Goal: Information Seeking & Learning: Learn about a topic

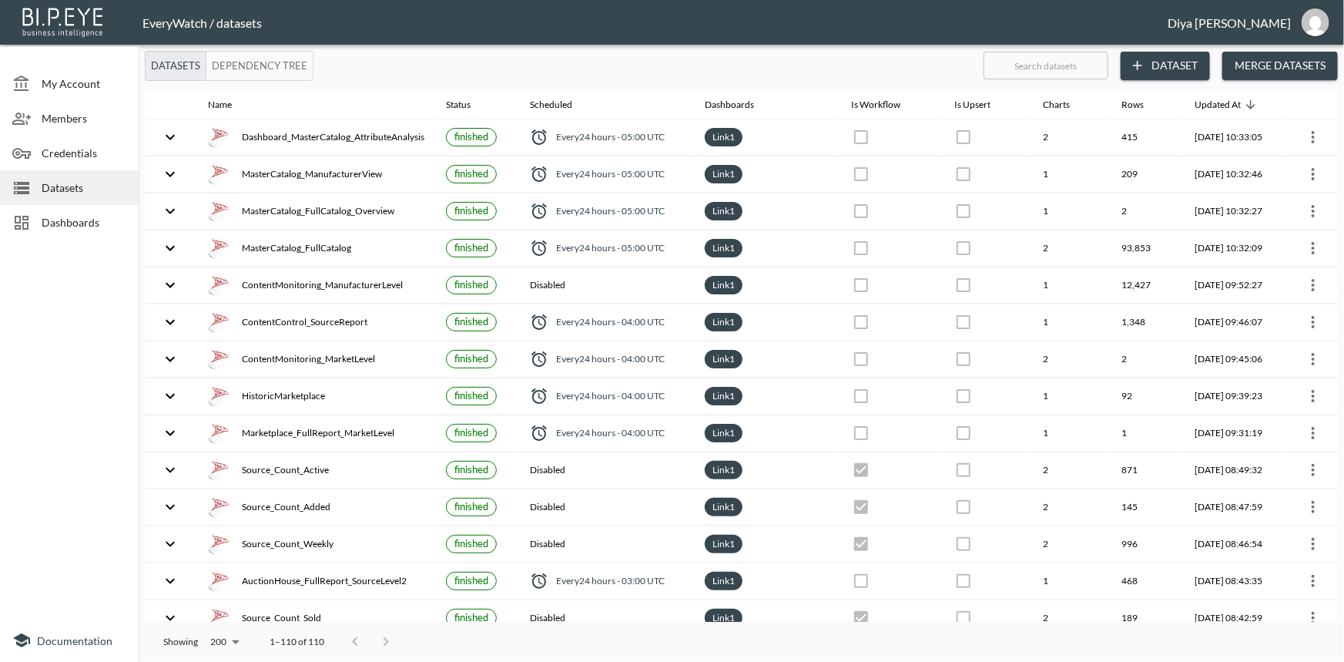
click at [43, 216] on span "Dashboards" at bounding box center [84, 222] width 85 height 16
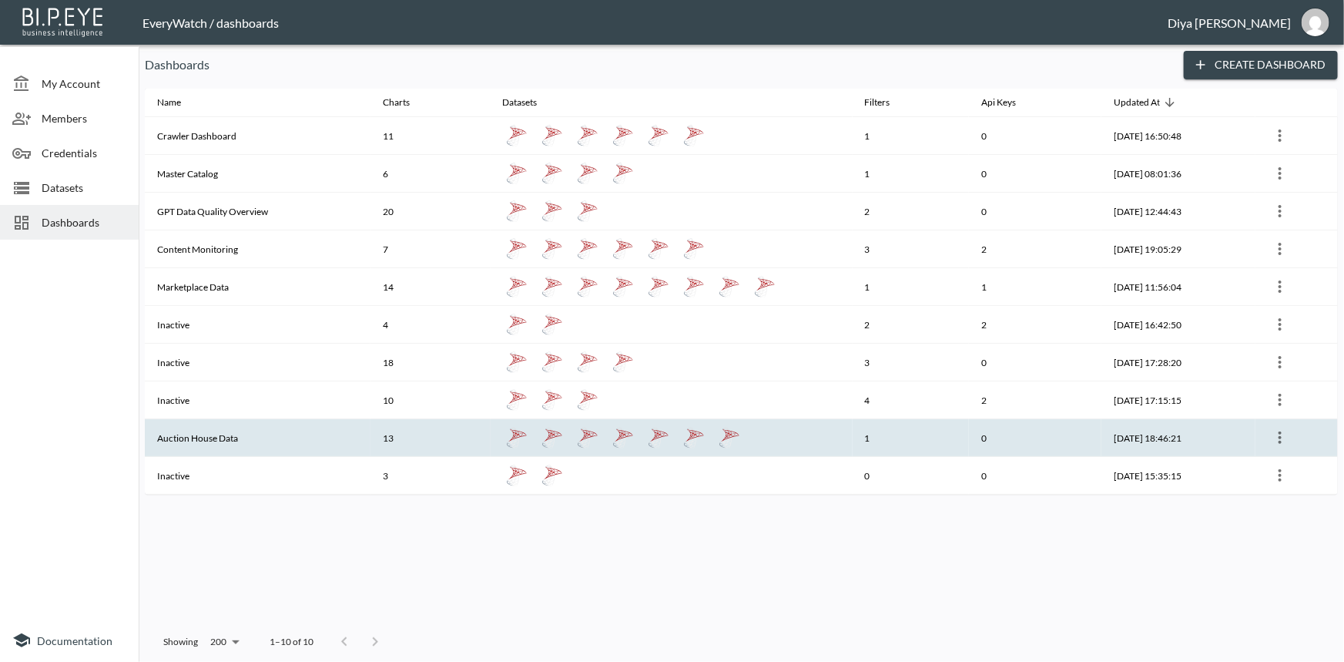
click at [212, 438] on th "Auction House Data" at bounding box center [258, 438] width 226 height 38
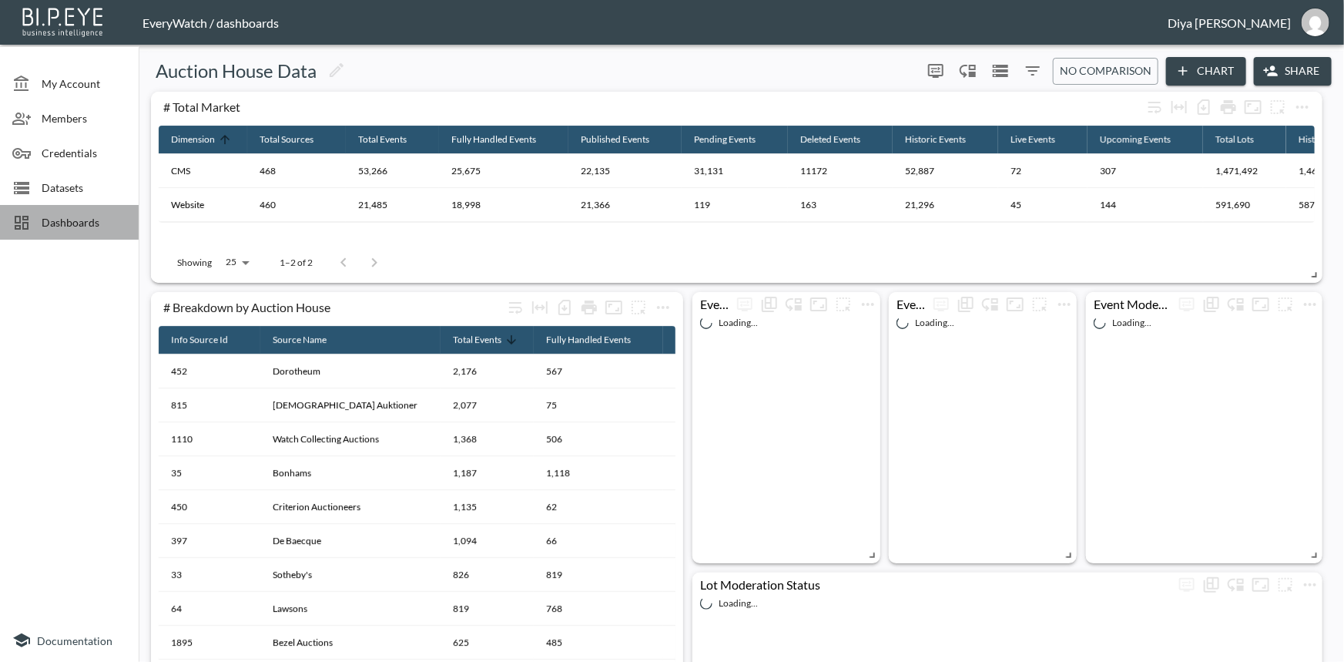
click at [83, 229] on span "Dashboards" at bounding box center [84, 222] width 85 height 16
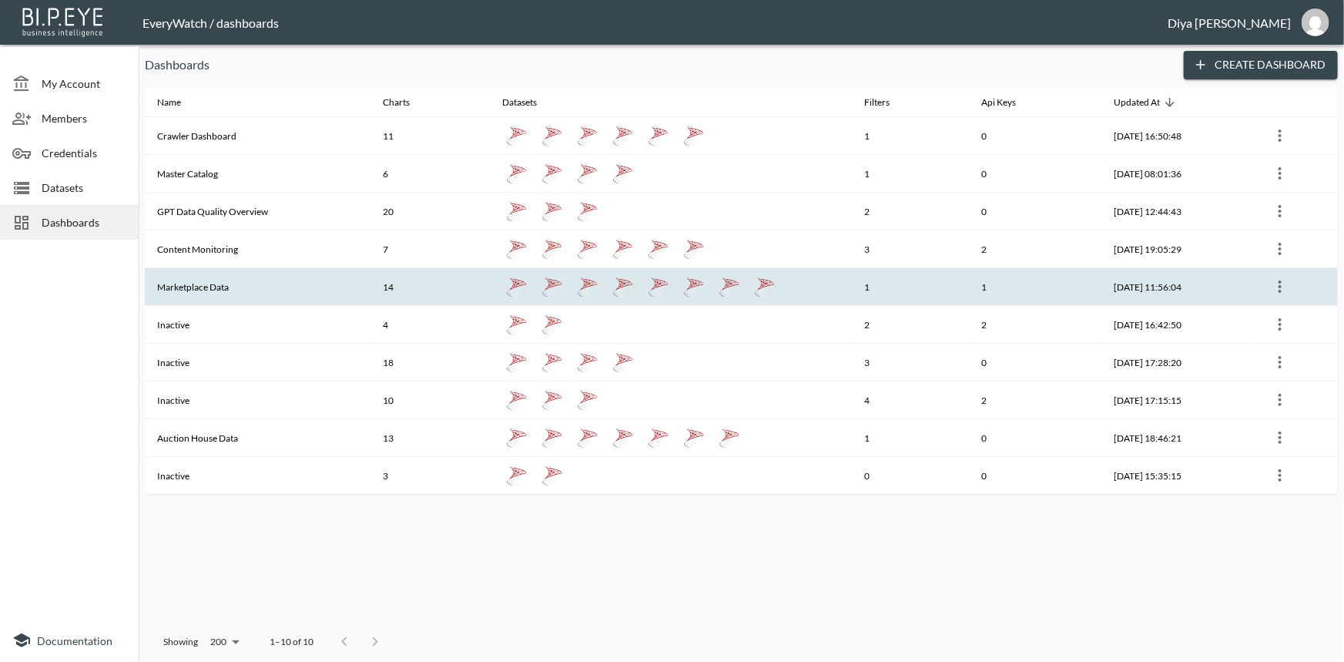
click at [185, 281] on th "Marketplace Data" at bounding box center [258, 287] width 226 height 38
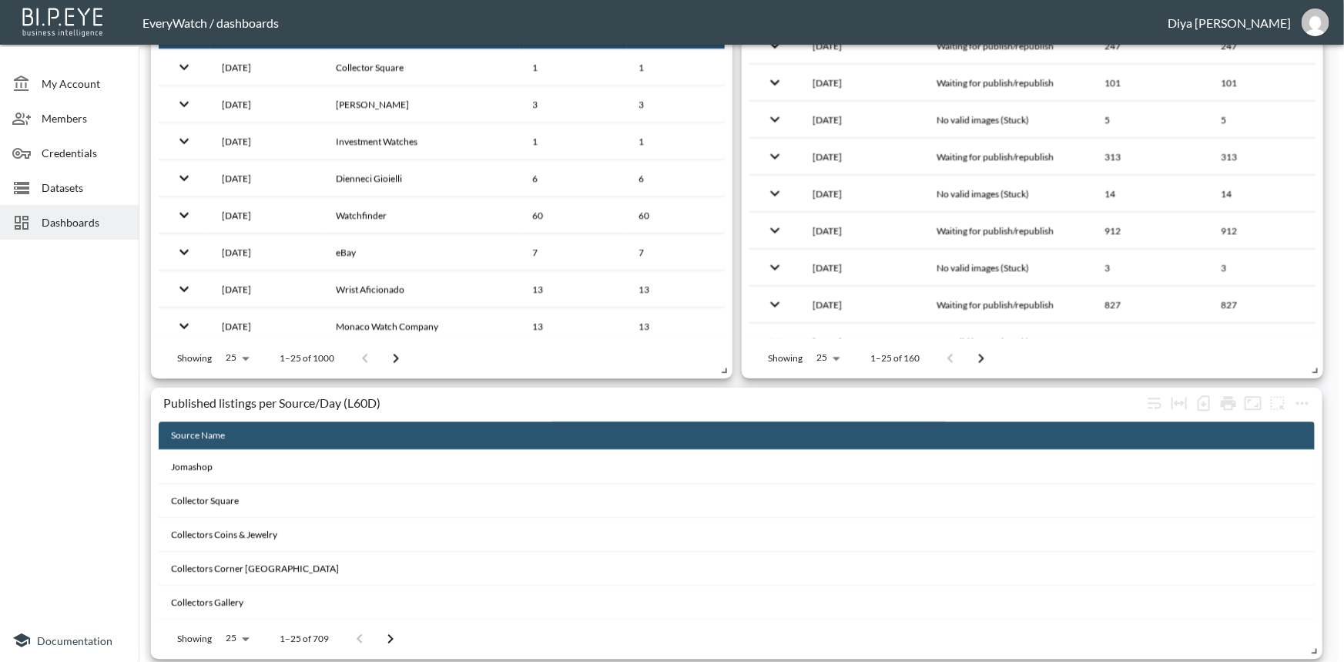
scroll to position [1916, 0]
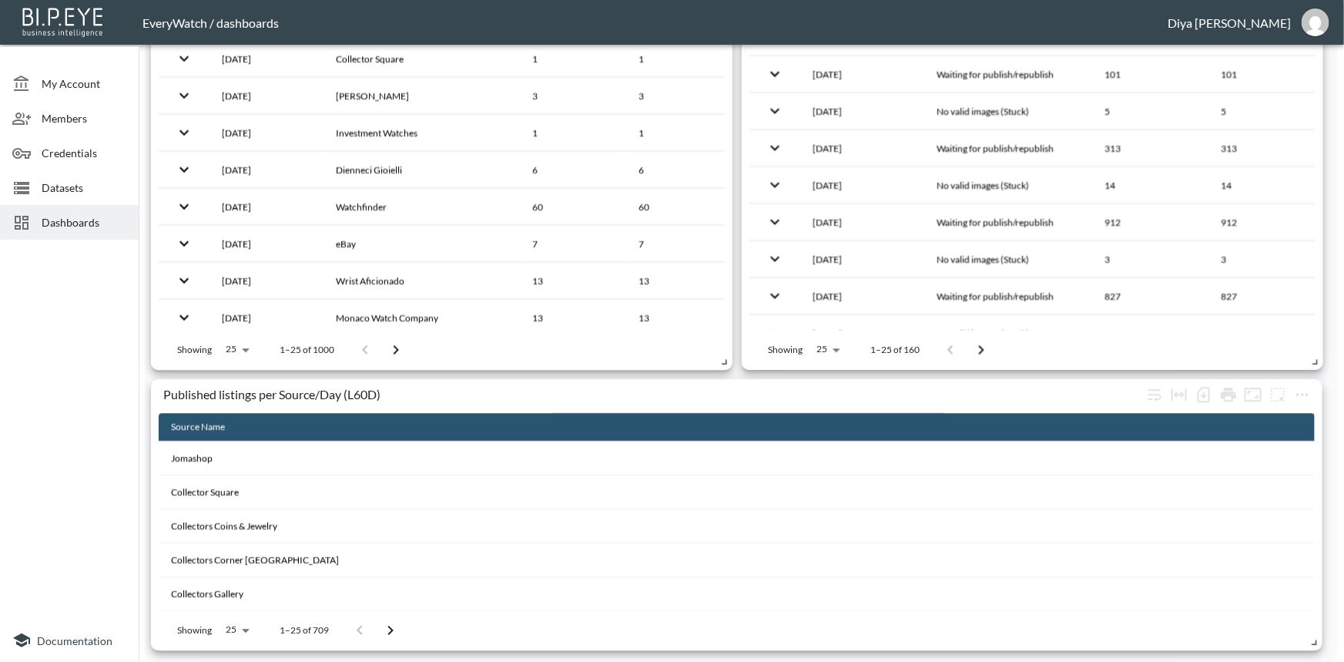
click at [73, 223] on span "Dashboards" at bounding box center [84, 222] width 85 height 16
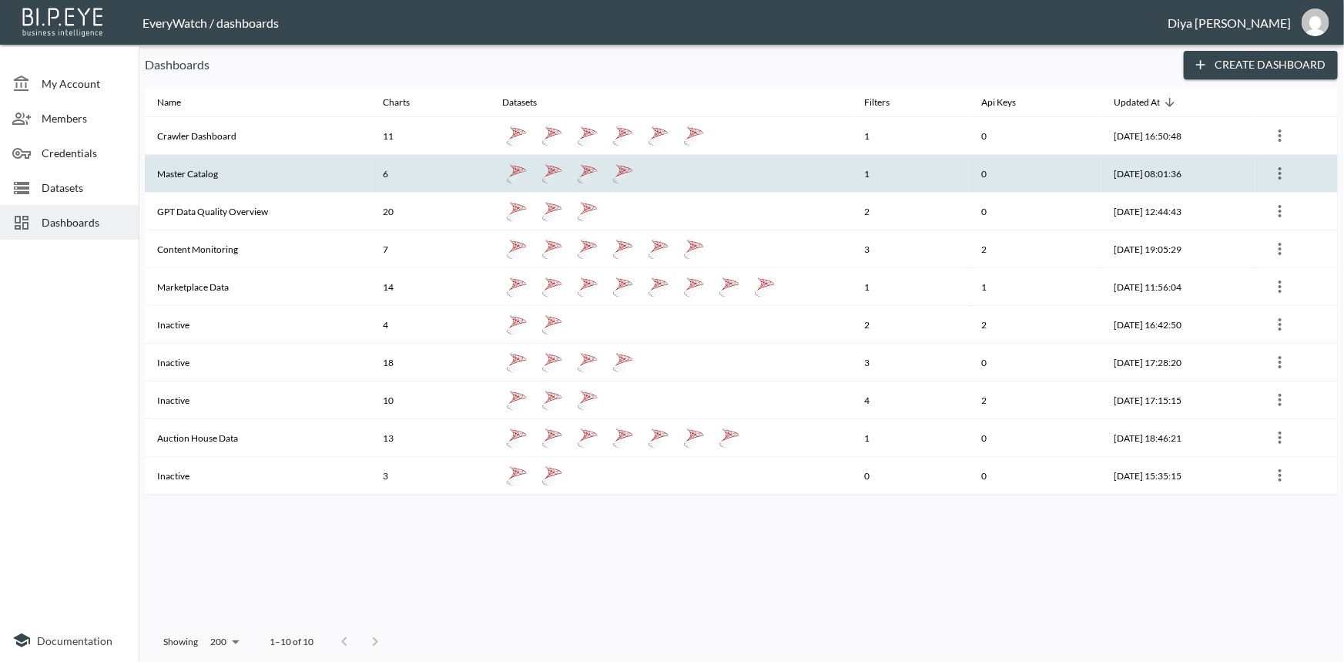
click at [200, 169] on th "Master Catalog" at bounding box center [258, 174] width 226 height 38
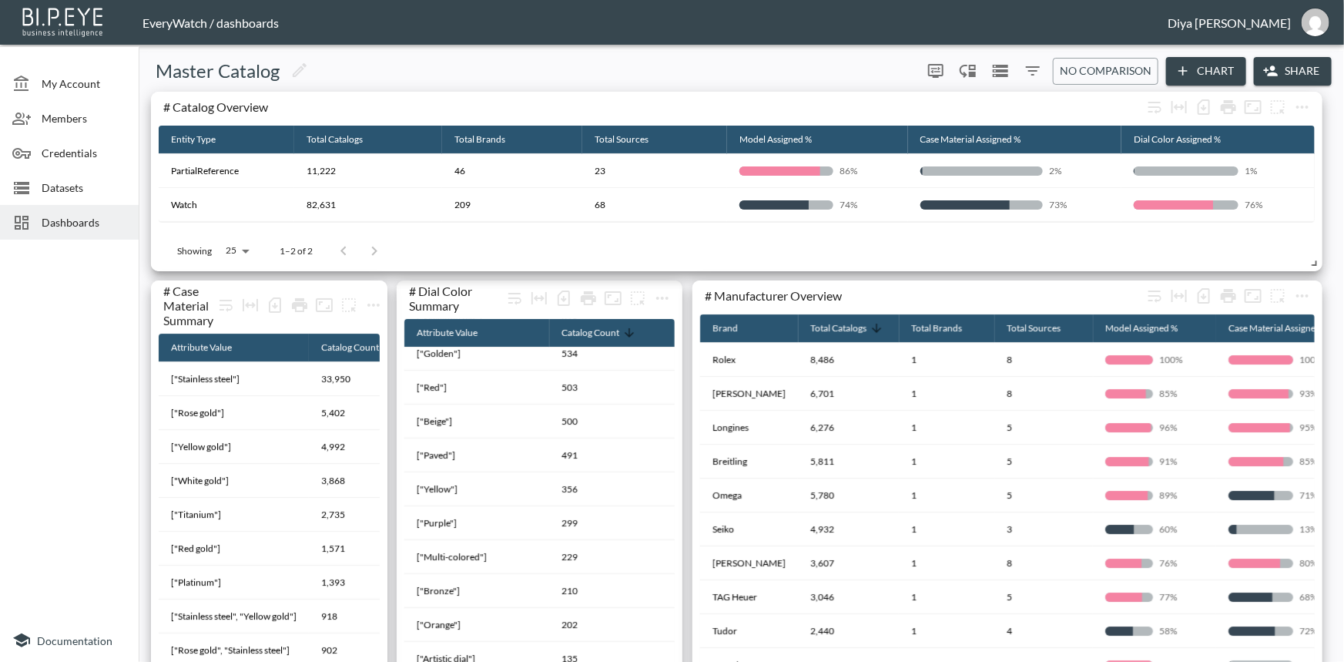
click at [84, 222] on span "Dashboards" at bounding box center [84, 222] width 85 height 16
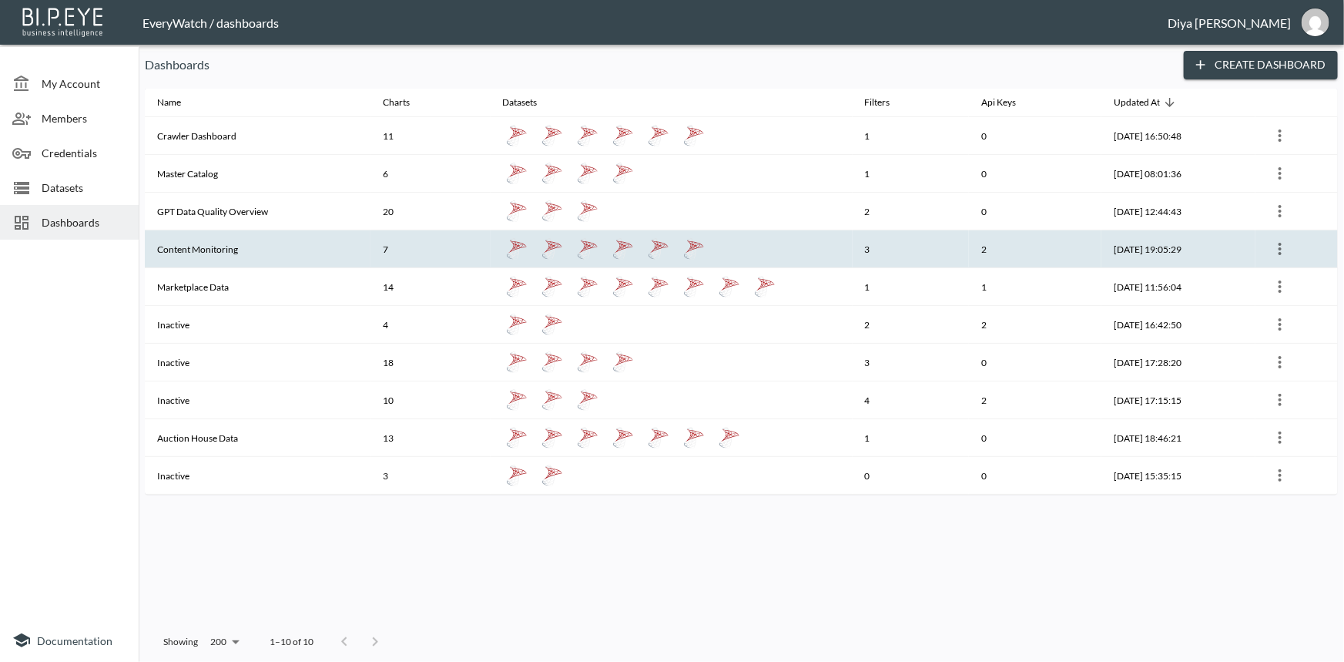
click at [213, 241] on th "Content Monitoring" at bounding box center [258, 249] width 226 height 38
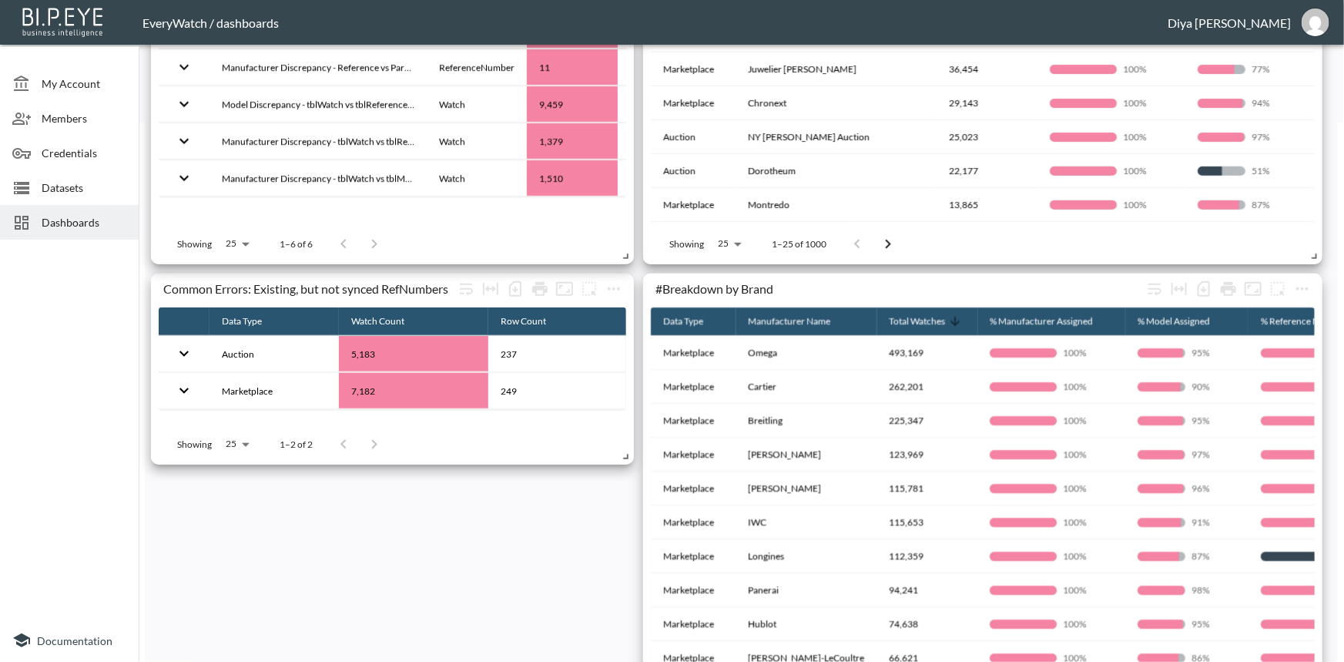
scroll to position [560, 0]
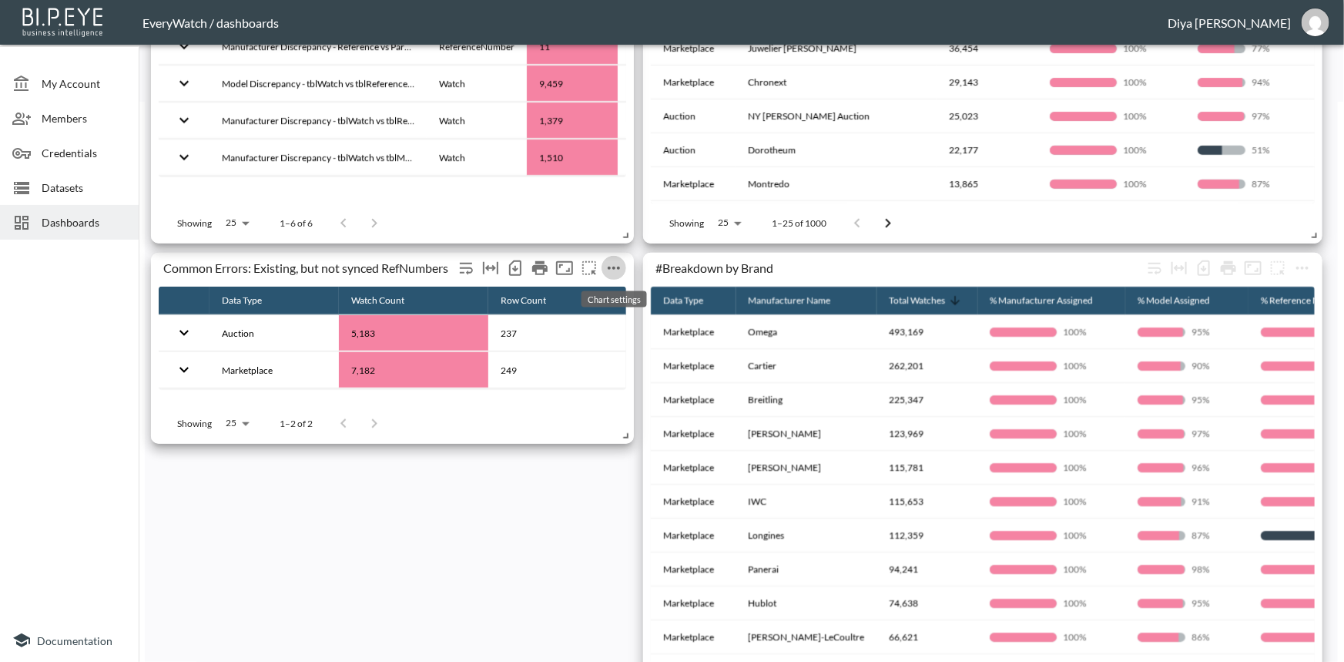
click at [616, 263] on icon "more" at bounding box center [614, 268] width 18 height 18
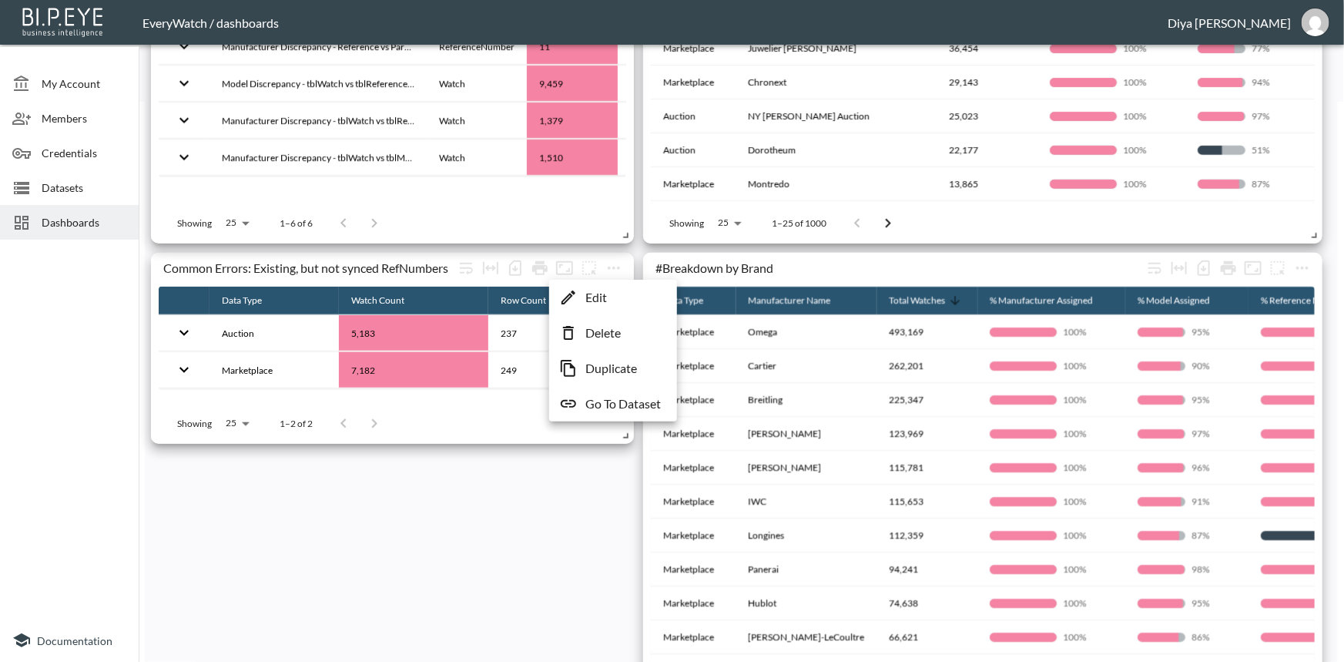
click at [603, 402] on p "Go To Dataset" at bounding box center [622, 403] width 75 height 18
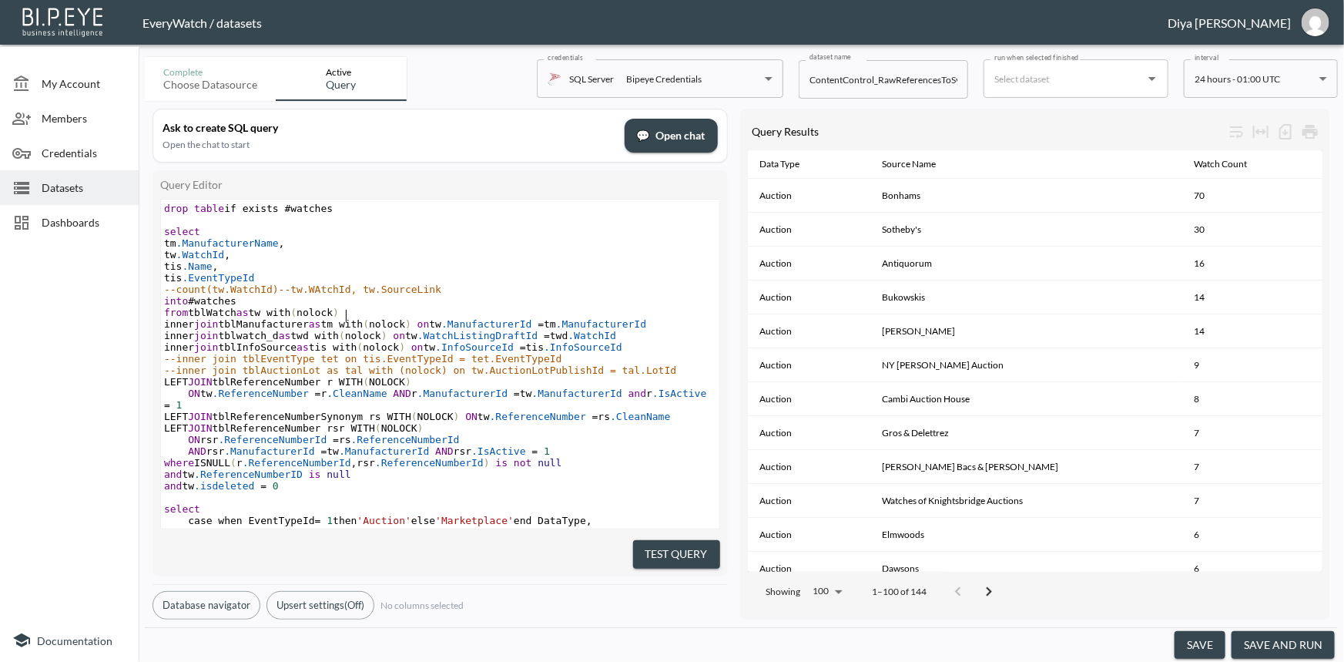
click at [448, 318] on pre "from tblWatch as tw with ( nolock )" at bounding box center [440, 313] width 558 height 12
drag, startPoint x: 897, startPoint y: 73, endPoint x: 970, endPoint y: 75, distance: 72.4
click at [970, 75] on div "Complete Choose datasource Active Query credentials SQL Server Bipeye Credentia…" at bounding box center [741, 76] width 1193 height 50
click at [872, 81] on input "ContentControl_RawReferencesToSync" at bounding box center [883, 79] width 169 height 39
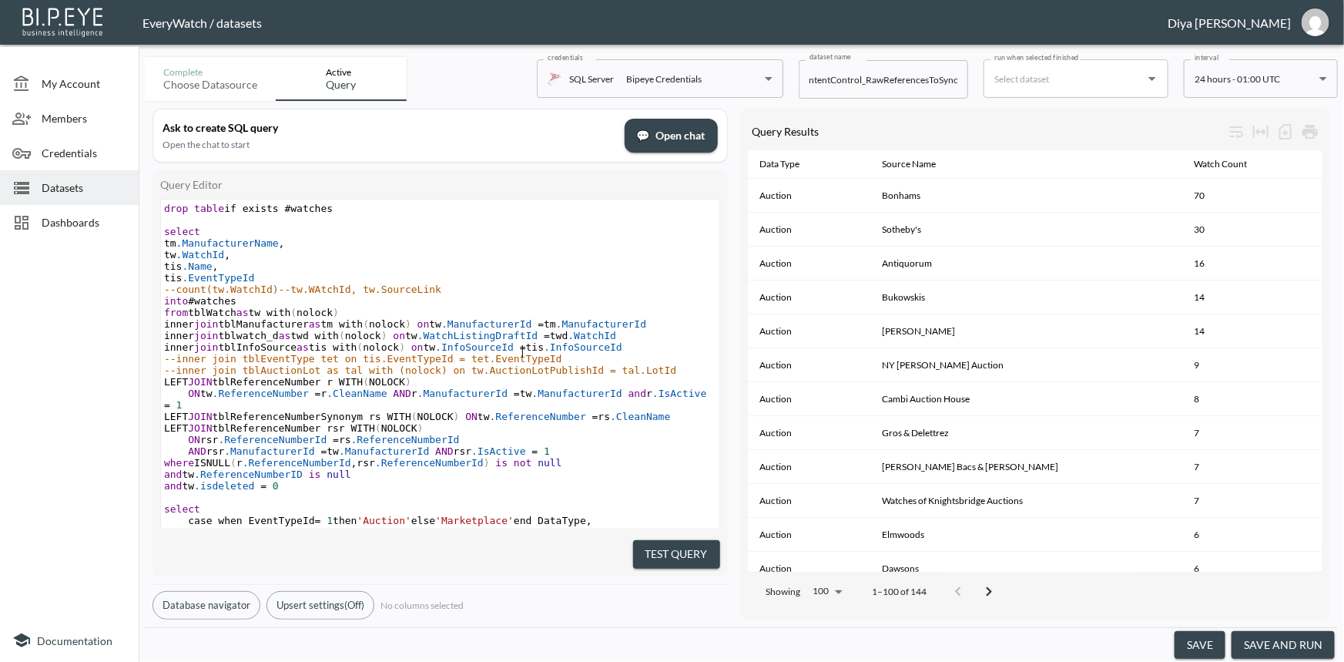
click at [520, 346] on span "inner join tblInfoSource as tis with ( nolock ) on tw .InfoSourceId = tis .Info…" at bounding box center [393, 347] width 458 height 12
click at [77, 189] on span "Datasets" at bounding box center [84, 187] width 85 height 16
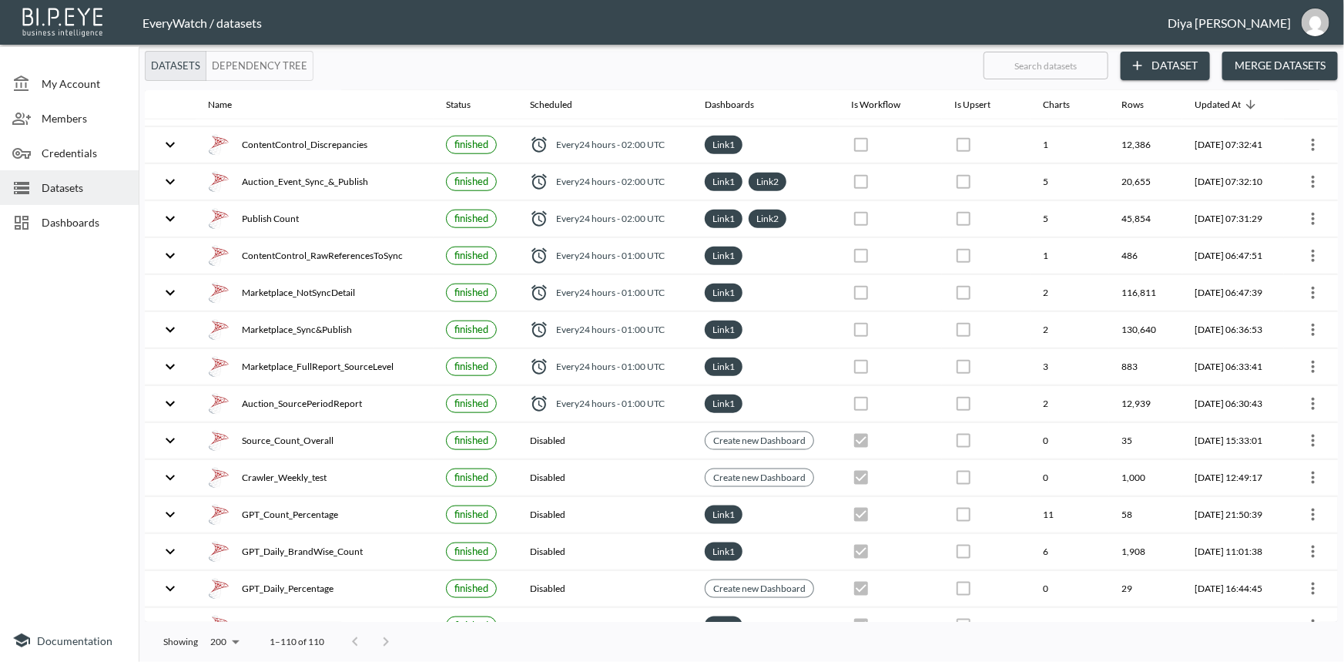
scroll to position [770, 0]
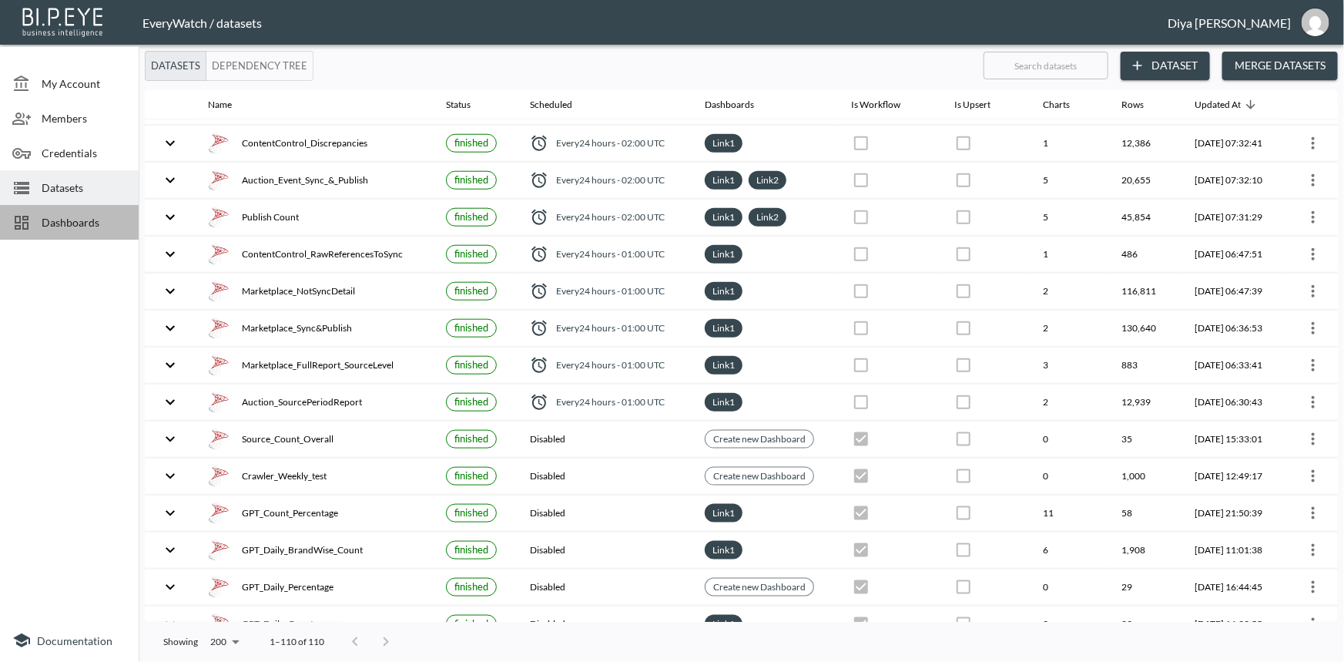
click at [84, 212] on div "Dashboards" at bounding box center [69, 222] width 139 height 35
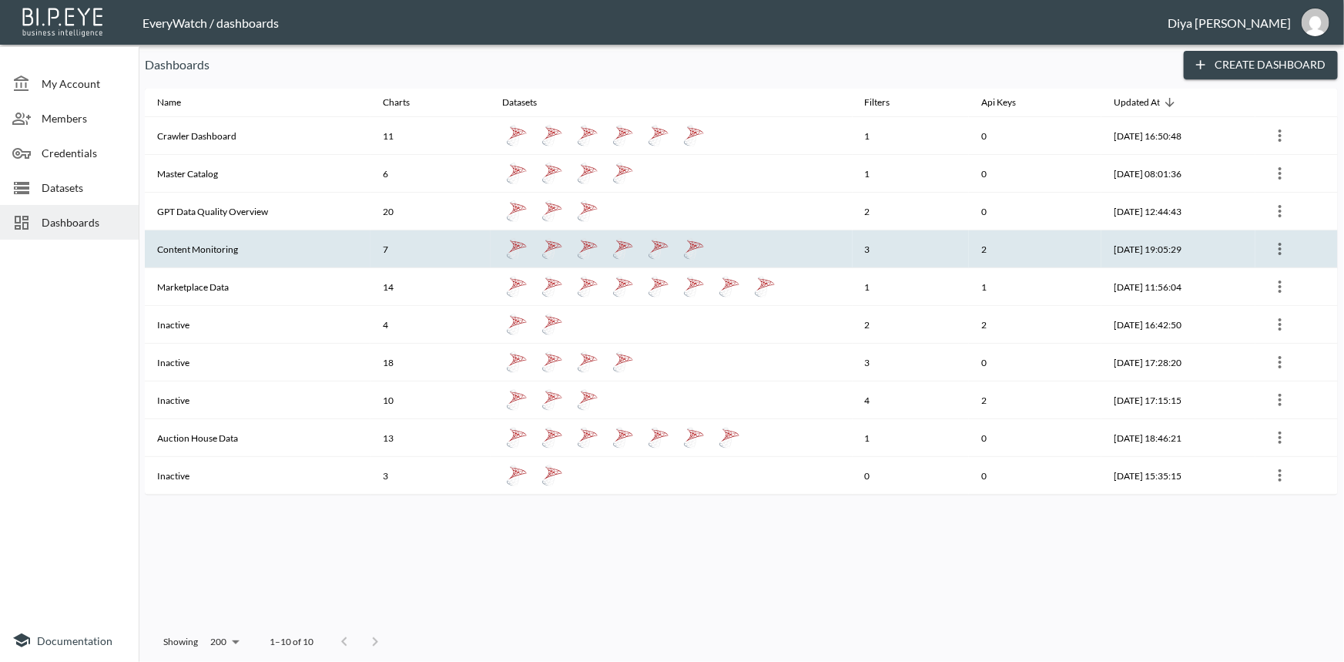
click at [200, 255] on th "Content Monitoring" at bounding box center [258, 249] width 226 height 38
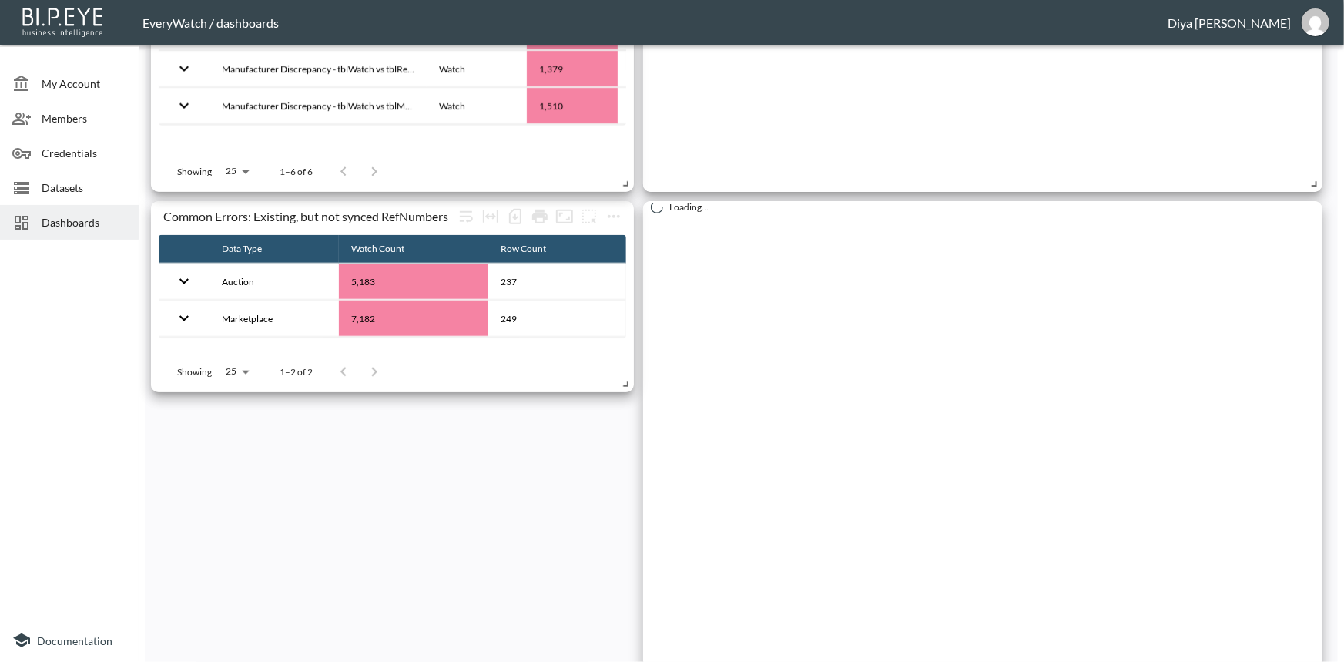
scroll to position [504, 0]
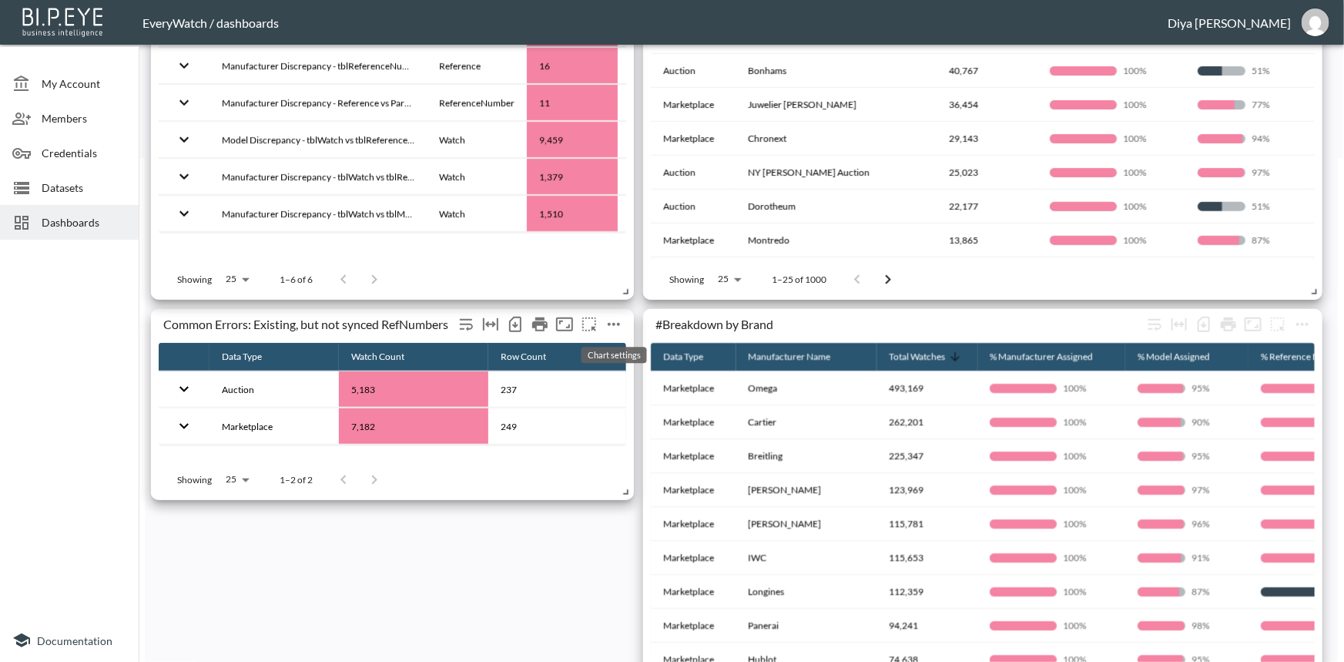
click at [609, 315] on icon "more" at bounding box center [614, 324] width 18 height 18
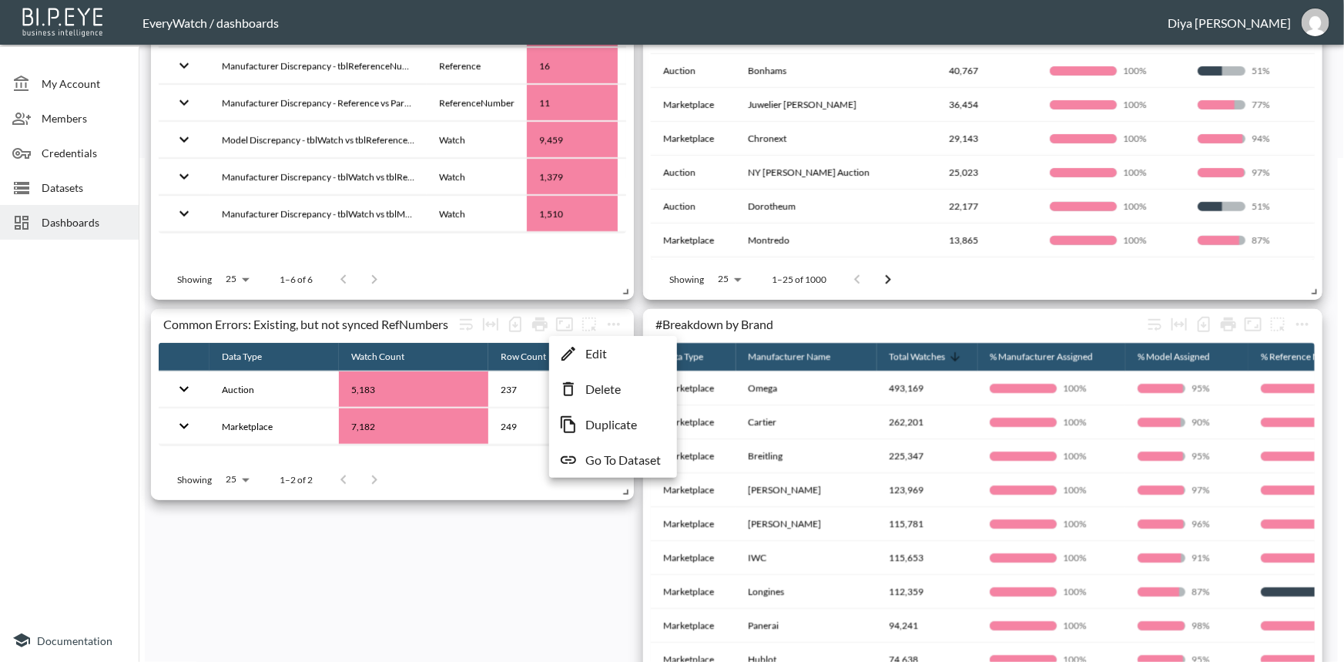
click at [612, 465] on p "Go To Dataset" at bounding box center [622, 460] width 75 height 18
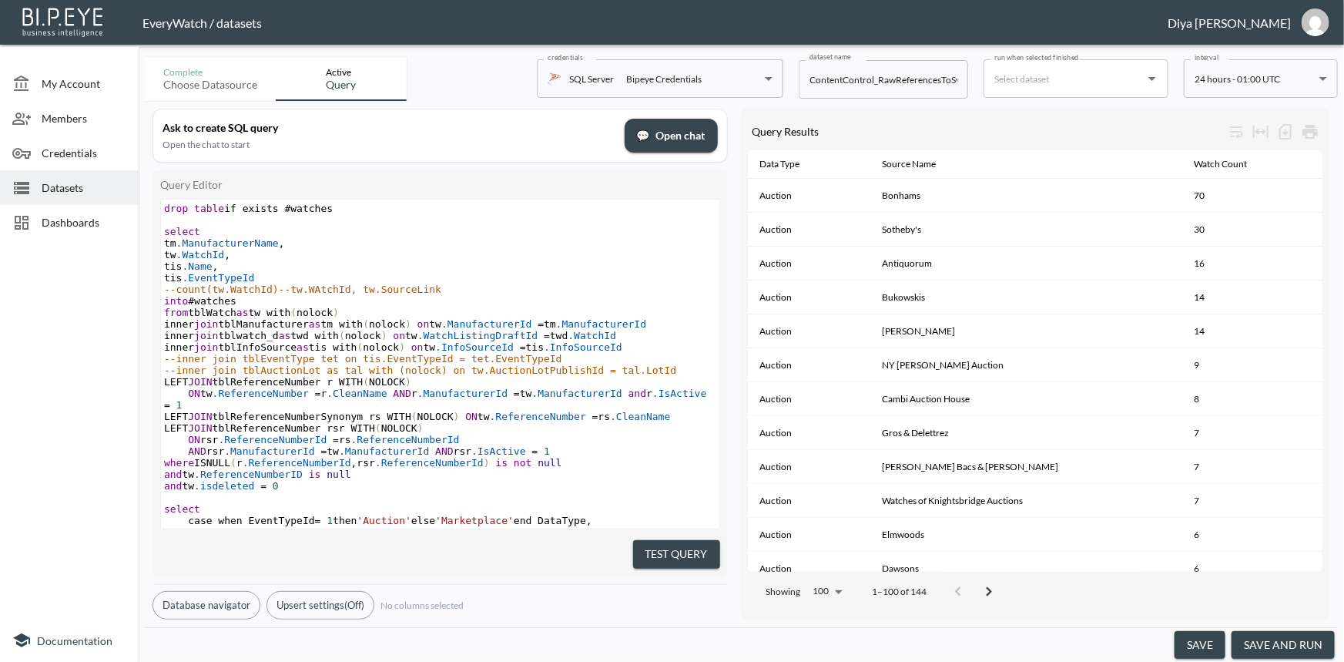
scroll to position [69, 0]
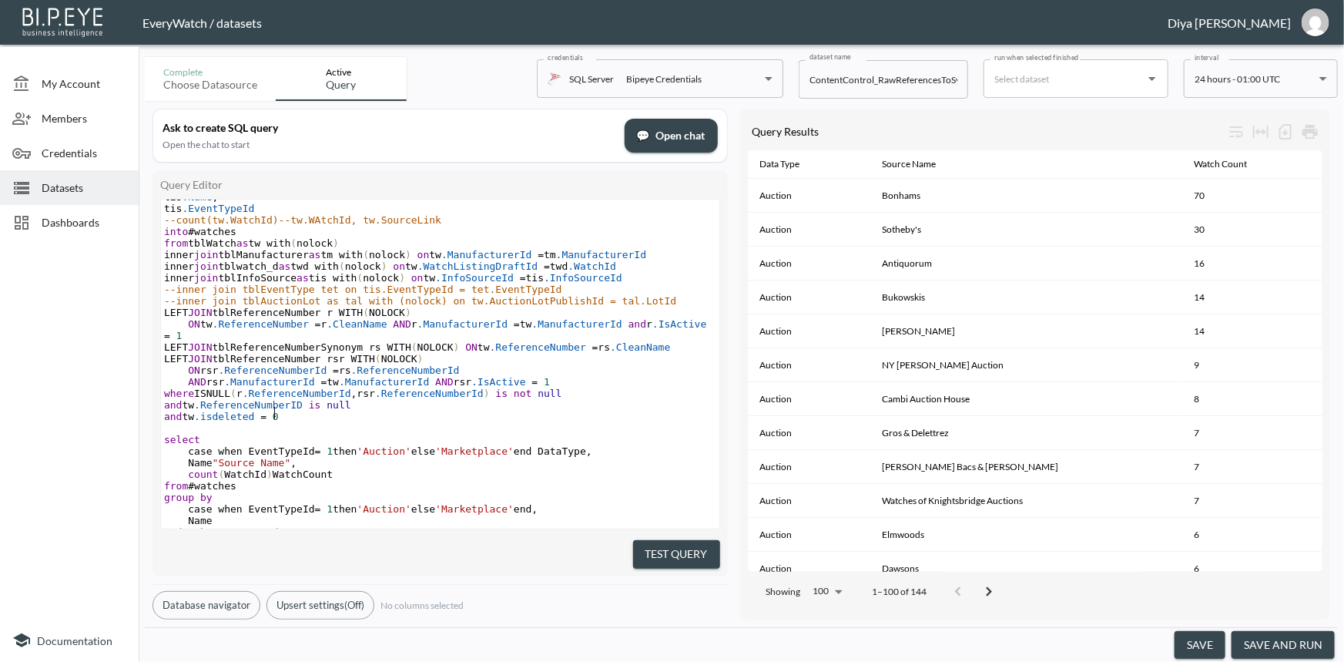
click at [407, 411] on pre "and tw .isdeleted = 0" at bounding box center [440, 417] width 558 height 12
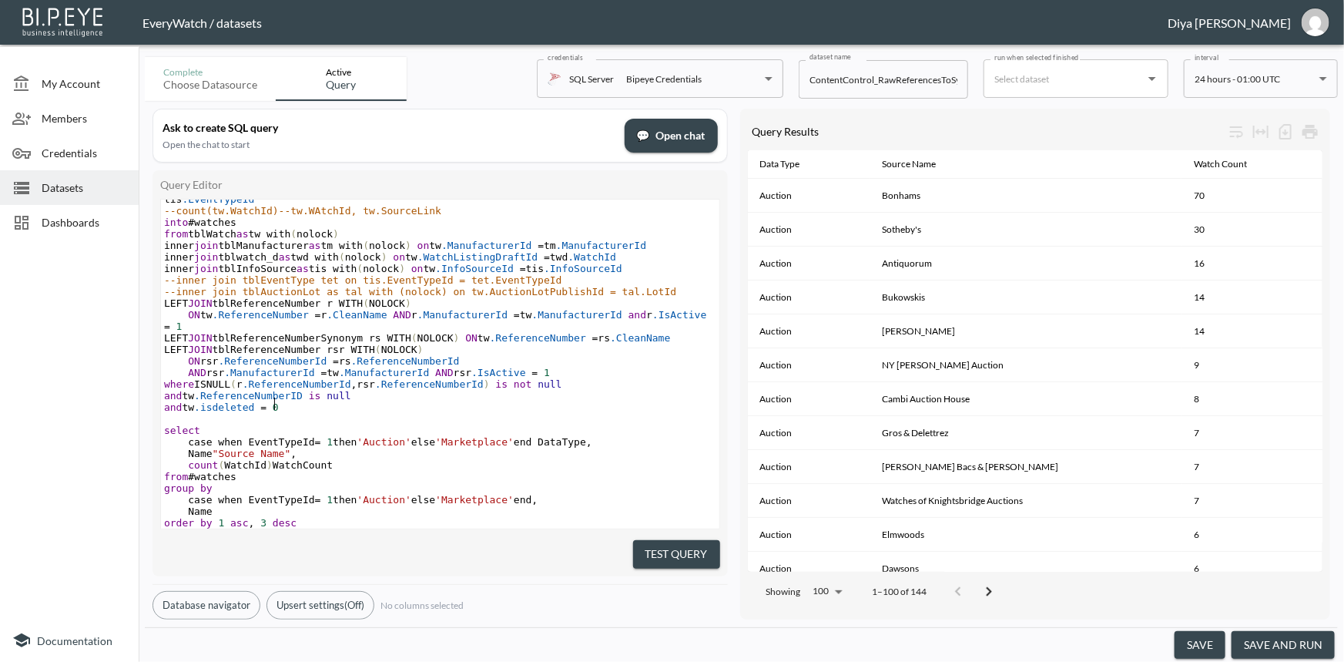
scroll to position [1, 0]
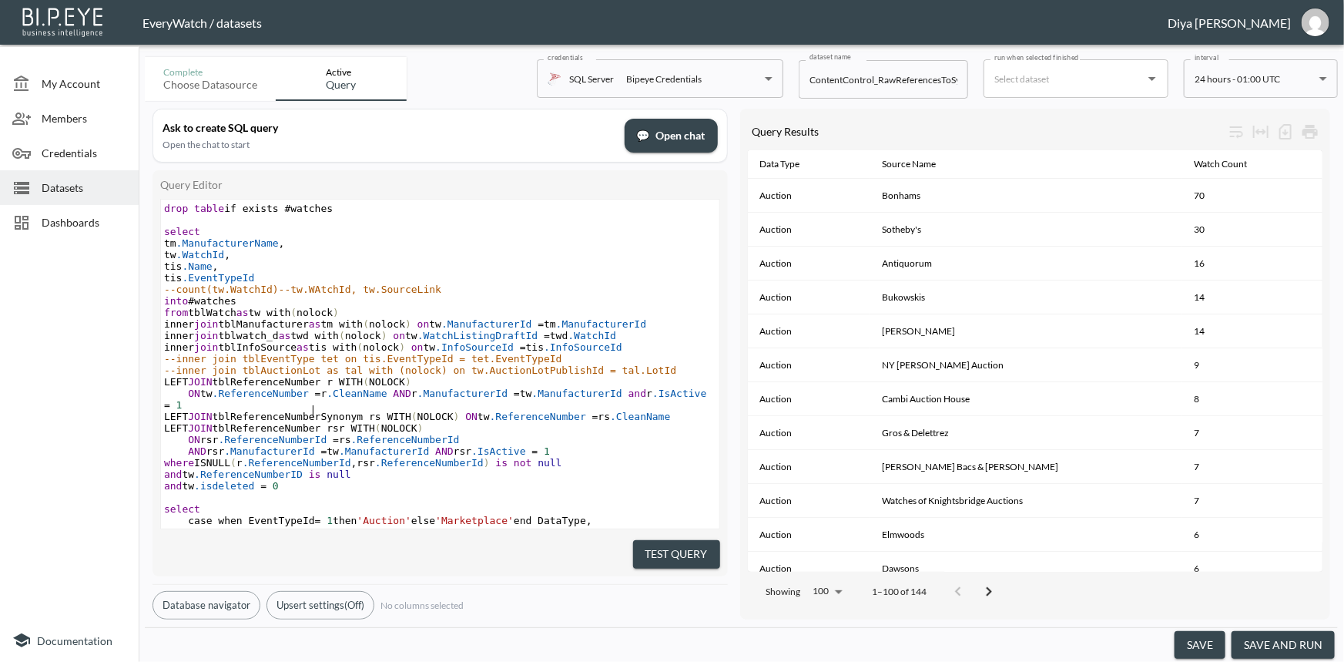
click at [315, 414] on span "LEFT JOIN tblReferenceNumberSynonym rs WITH ( NOLOCK ) ON tw .ReferenceNumber =…" at bounding box center [417, 417] width 507 height 12
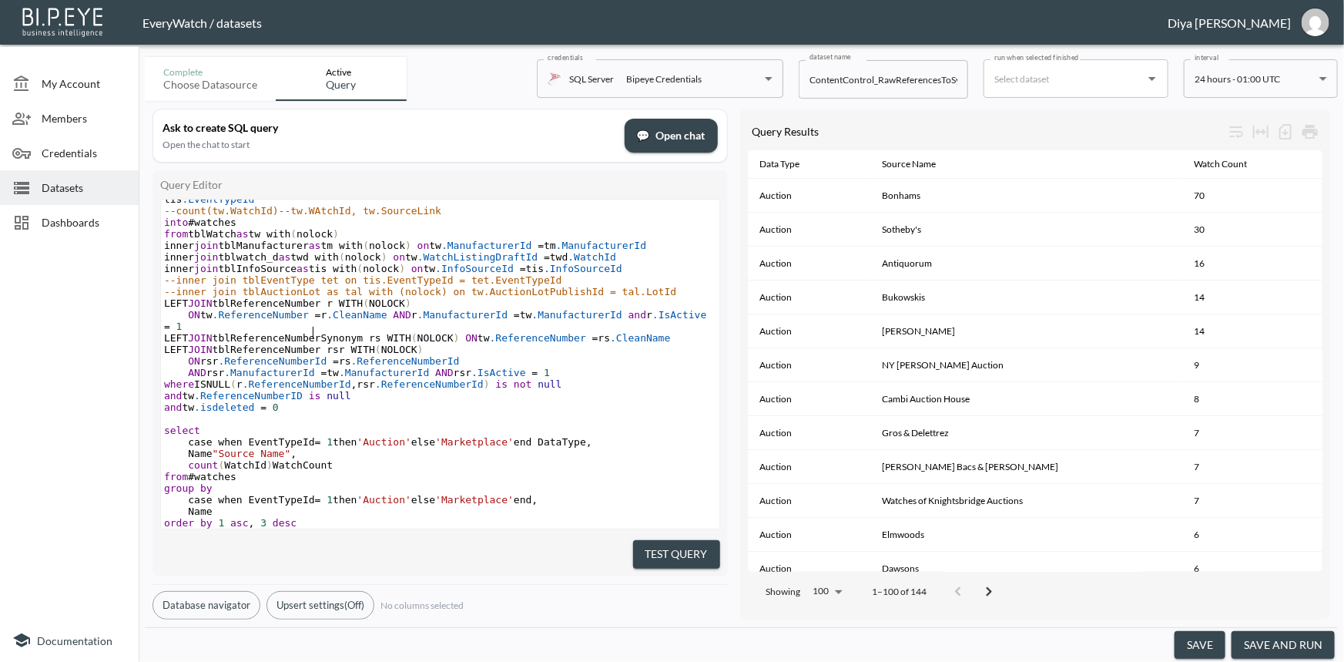
scroll to position [0, 0]
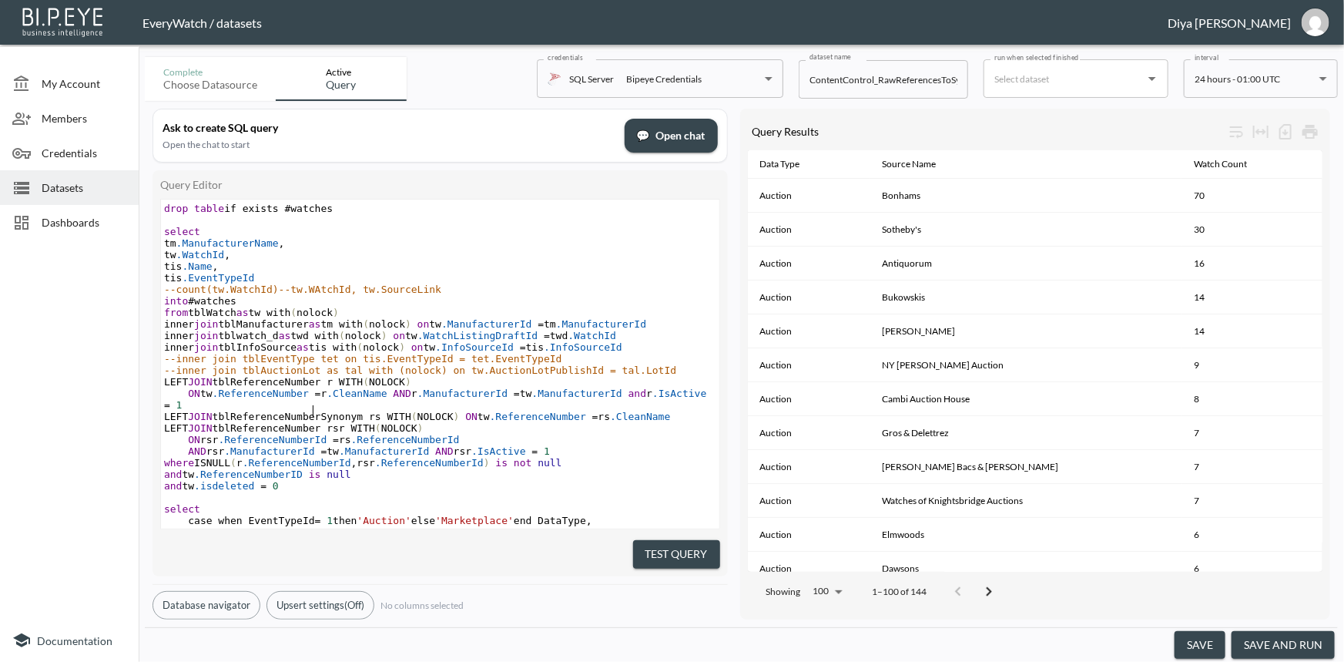
click at [303, 387] on span "LEFT JOIN tblReferenceNumber r WITH ( NOLOCK )" at bounding box center [287, 382] width 247 height 12
click at [260, 387] on span "LEFT JOIN tblReferenceNumber r WITH ( NOLOCK )" at bounding box center [287, 382] width 247 height 12
click at [246, 422] on span "LEFT JOIN tblReferenceNumber rsr WITH ( NOLOCK )" at bounding box center [294, 428] width 260 height 12
click at [261, 411] on span "LEFT JOIN tblReferenceNumberSynonym rs WITH ( NOLOCK ) ON tw .ReferenceNumber =…" at bounding box center [417, 417] width 507 height 12
click at [261, 422] on span "LEFT JOIN tblReferenceNumber rsr WITH ( NOLOCK )" at bounding box center [294, 428] width 260 height 12
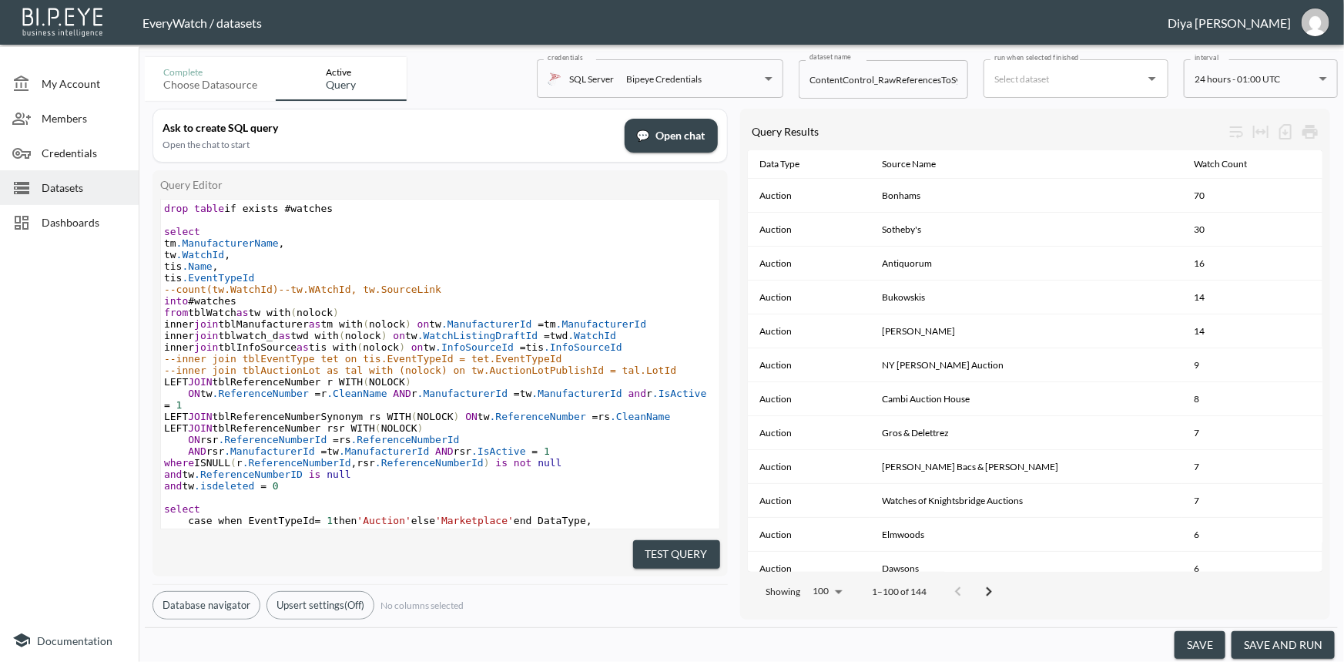
click at [344, 373] on span "--inner join tblAuctionLot as tal with (nolock) on tw.AuctionLotPublishId = tal…" at bounding box center [420, 370] width 512 height 12
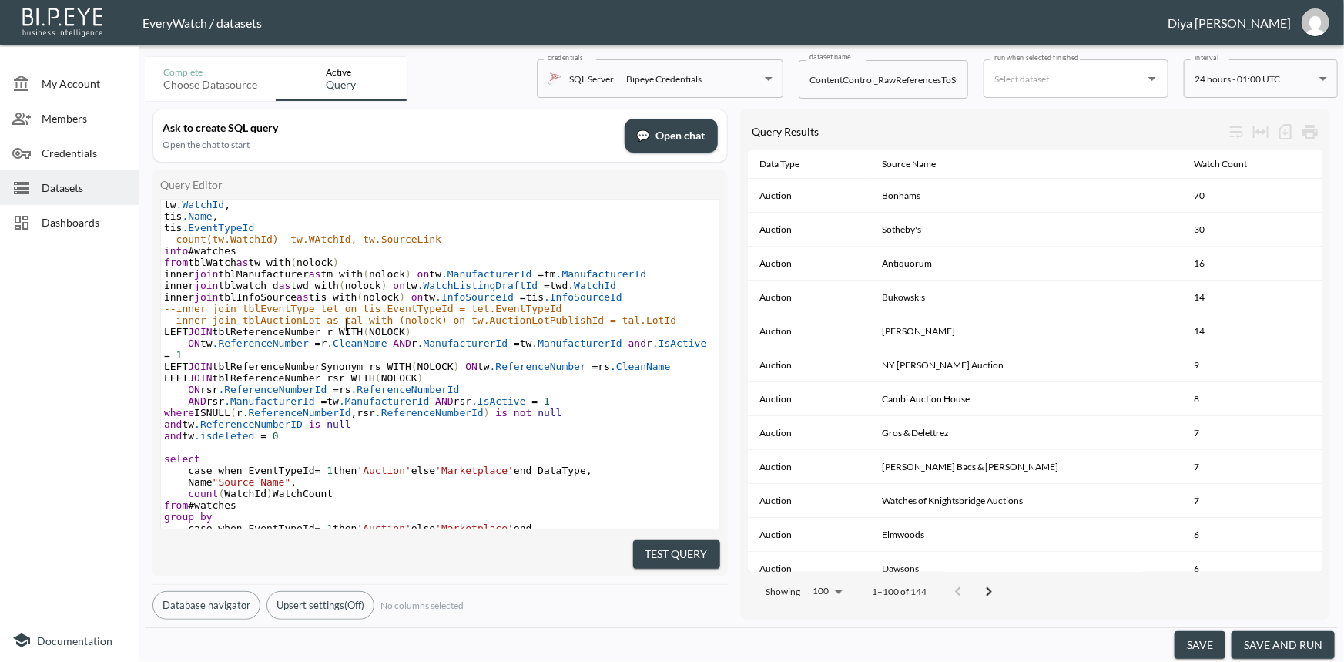
scroll to position [69, 0]
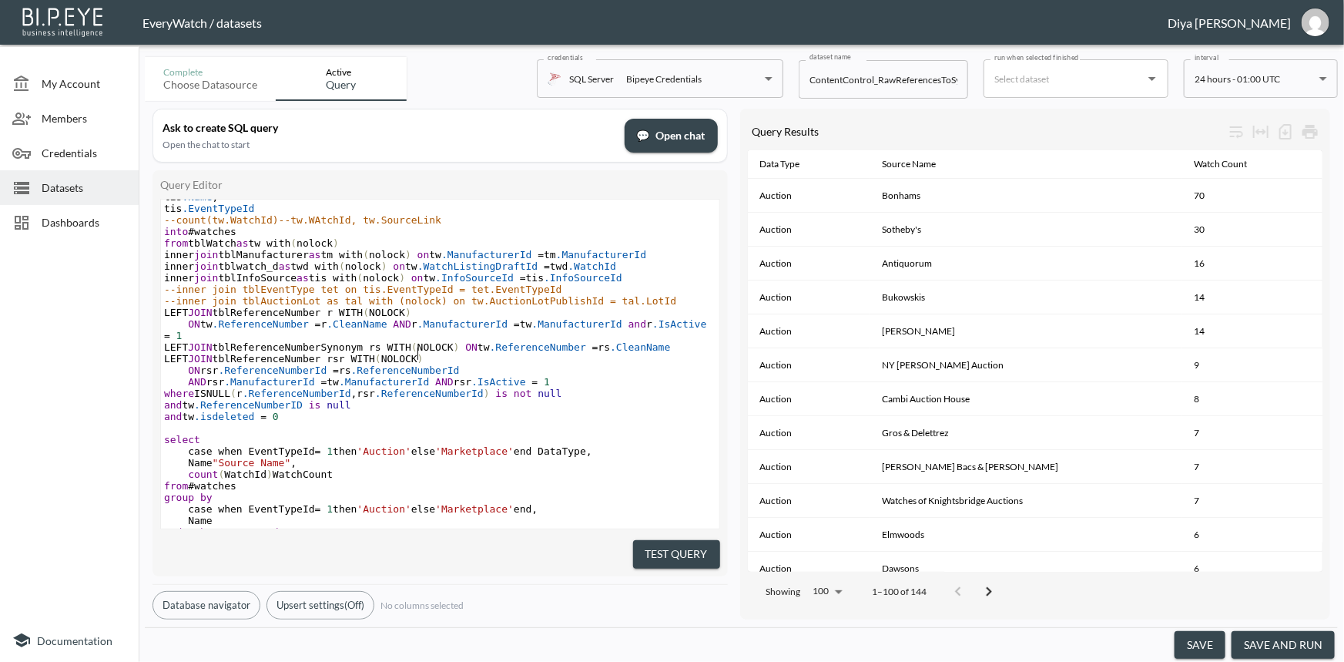
click at [451, 356] on pre "LEFT JOIN tblReferenceNumber rsr WITH ( NOLOCK )" at bounding box center [440, 359] width 558 height 12
click at [453, 364] on pre "ON rsr .ReferenceNumberId = rs .ReferenceNumberId" at bounding box center [440, 370] width 558 height 12
click at [223, 343] on span "LEFT JOIN tblReferenceNumberSynonym rs WITH ( NOLOCK ) ON tw .ReferenceNumber =…" at bounding box center [417, 347] width 507 height 12
click at [235, 341] on span "LEFT JOIN tblReferenceNumberSynonym rs WITH ( NOLOCK ) ON tw .ReferenceNumber =…" at bounding box center [417, 347] width 507 height 12
click at [259, 342] on span "LEFT JOIN tblReferenceNumberSynonym rs WITH ( NOLOCK ) ON tw .ReferenceNumber =…" at bounding box center [417, 347] width 507 height 12
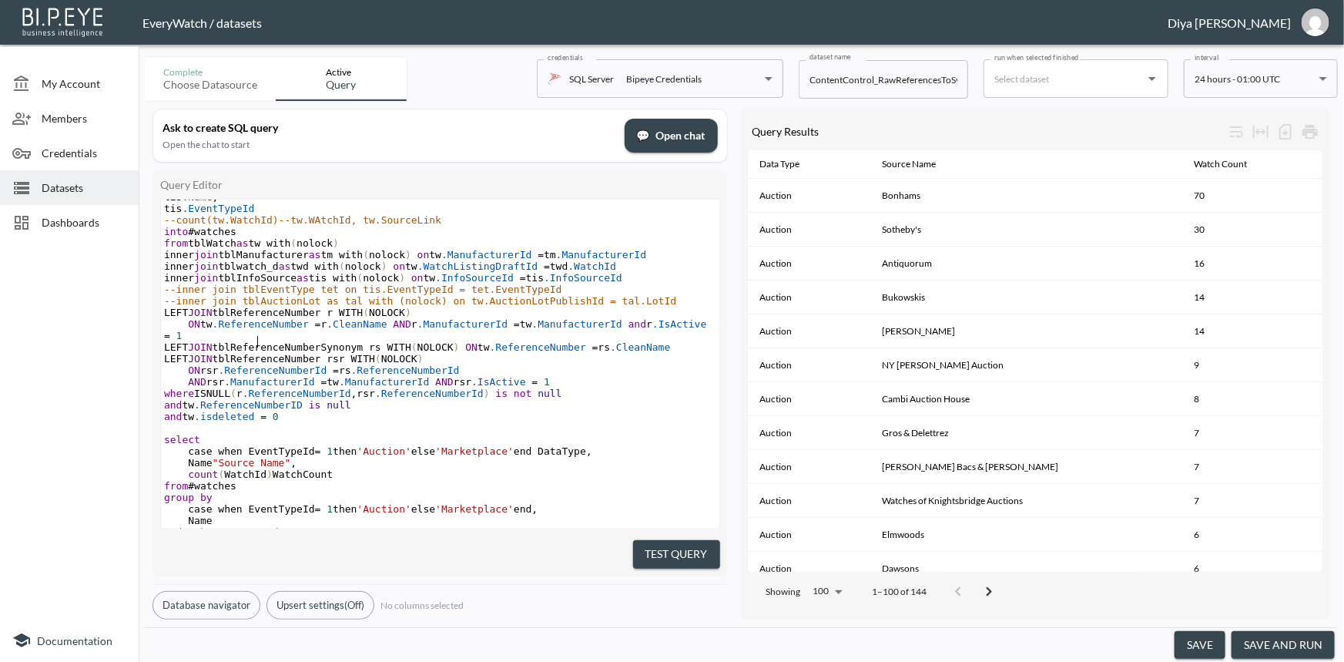
click at [268, 318] on span "LEFT JOIN tblReferenceNumber r WITH ( NOLOCK )" at bounding box center [287, 313] width 247 height 12
type textarea "tblReferenceNumber"
click at [268, 318] on span "LEFT JOIN tblReferenceNumber r WITH ( NOLOCK )" at bounding box center [287, 313] width 247 height 12
click at [296, 413] on pre "and tw .isdeleted = 0" at bounding box center [440, 417] width 558 height 12
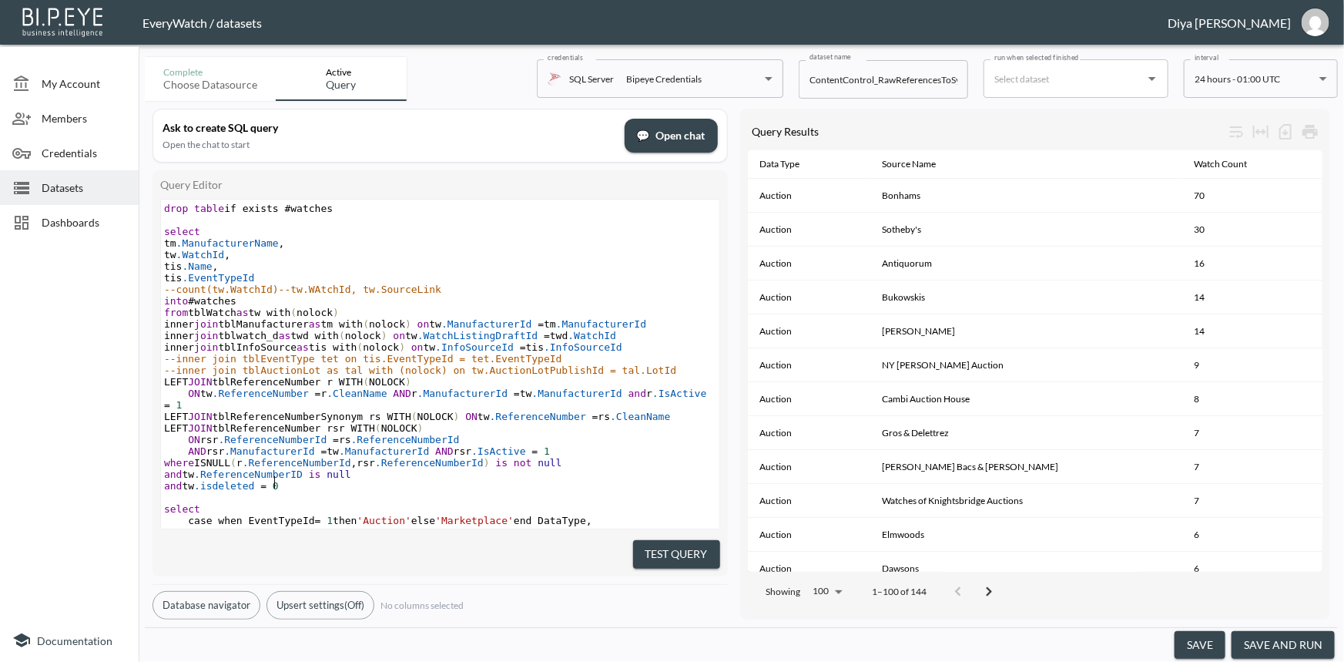
click at [354, 399] on span ".CleanName" at bounding box center [357, 393] width 60 height 12
type textarea "drop table if exists #watches select tm.ManufacturerName, tw.WatchId, [DOMAIN_N…"
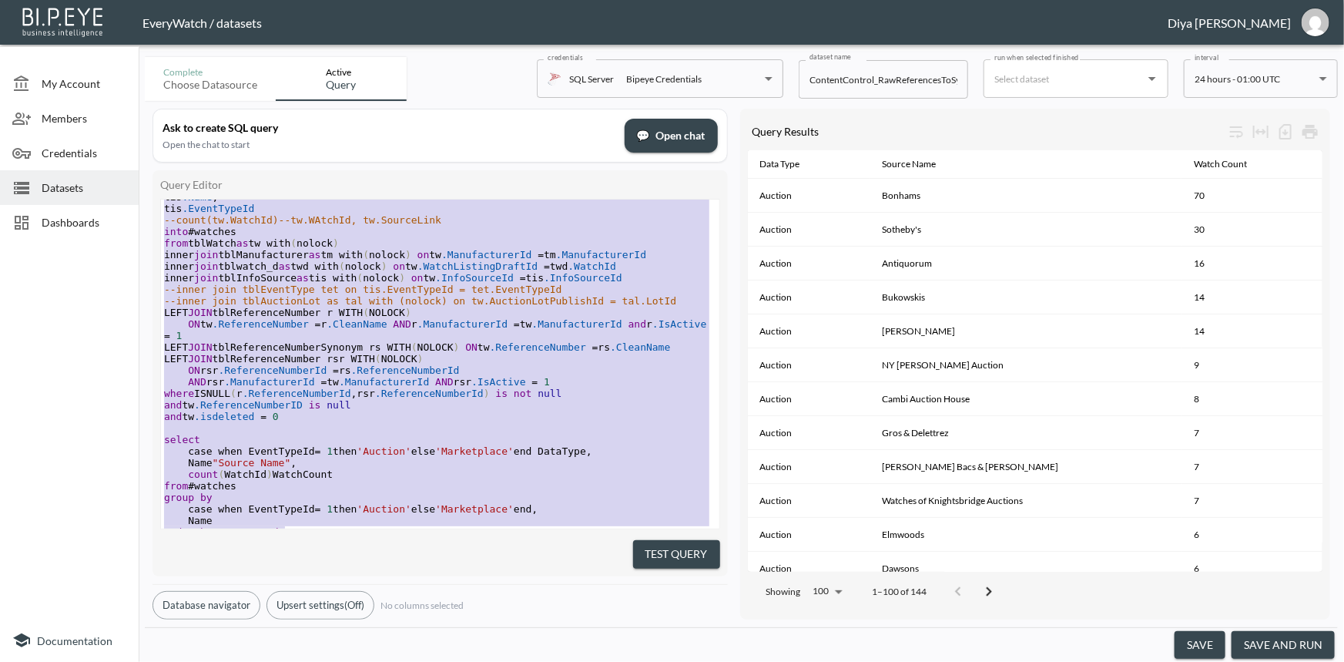
scroll to position [69, 0]
click at [364, 364] on span ".ReferenceNumberId" at bounding box center [405, 370] width 109 height 12
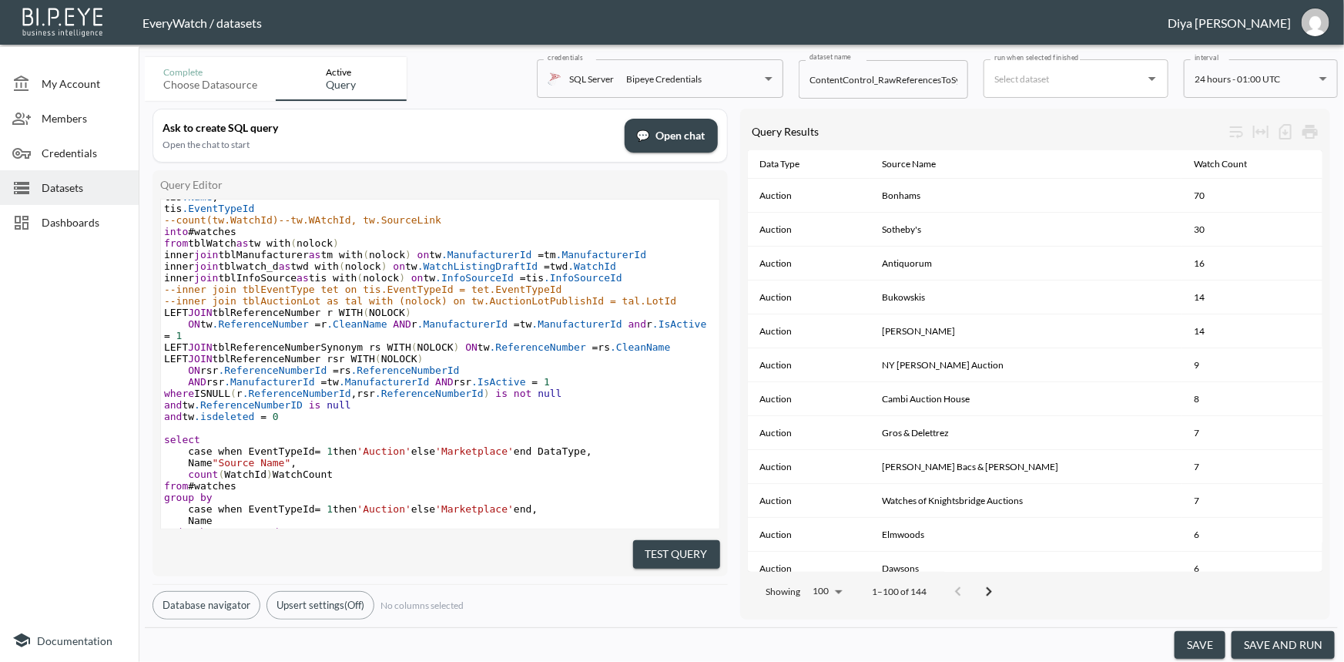
type textarea "drop table if exists #watches select tm.ManufacturerName, tw.WatchId, [DOMAIN_N…"
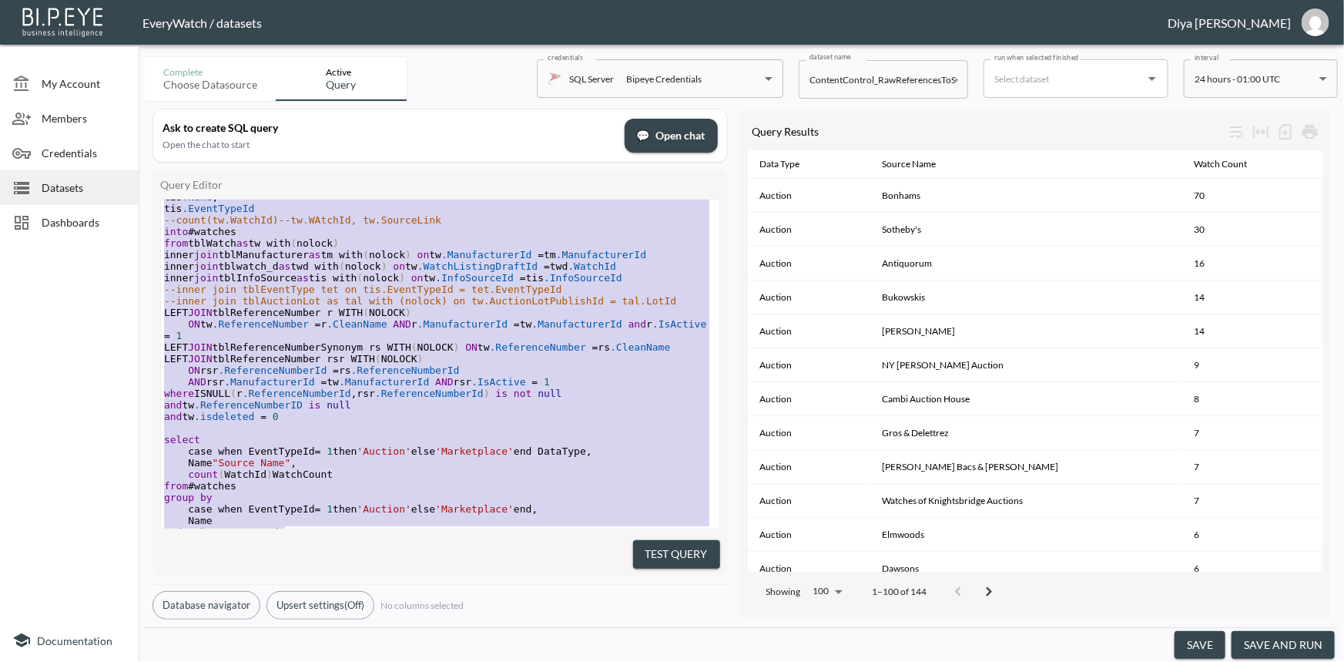
click at [75, 216] on span "Dashboards" at bounding box center [84, 222] width 85 height 16
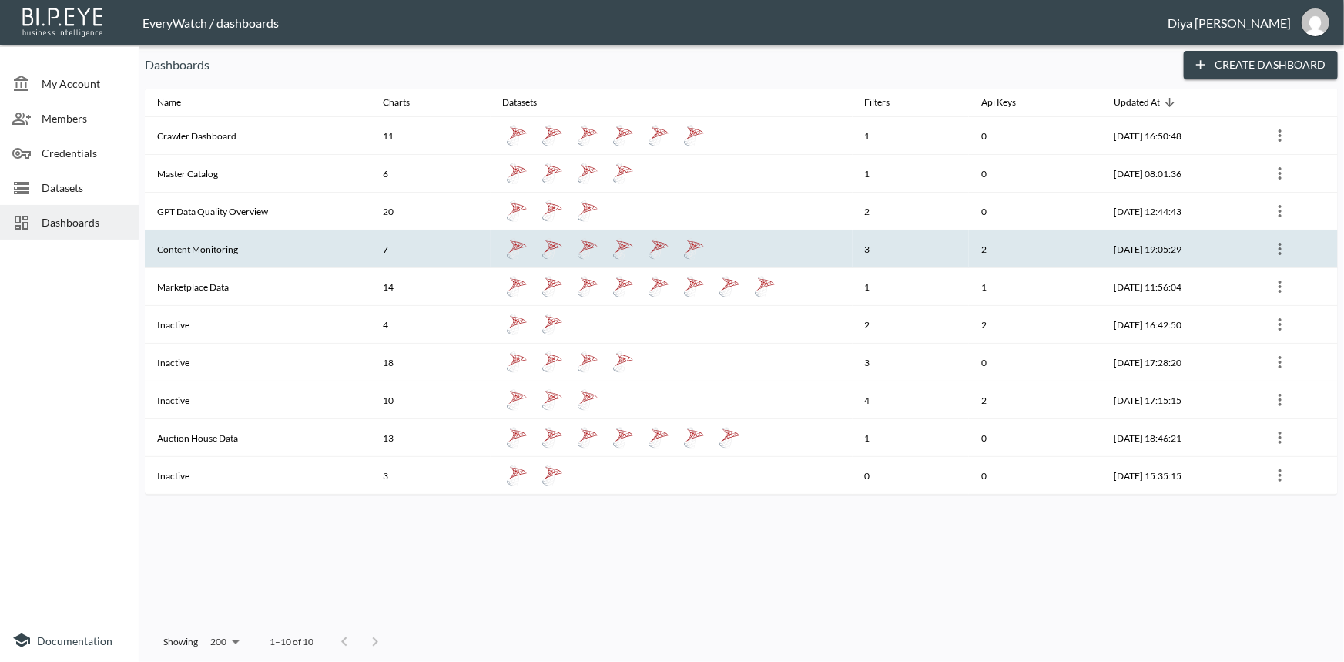
click at [195, 255] on th "Content Monitoring" at bounding box center [258, 249] width 226 height 38
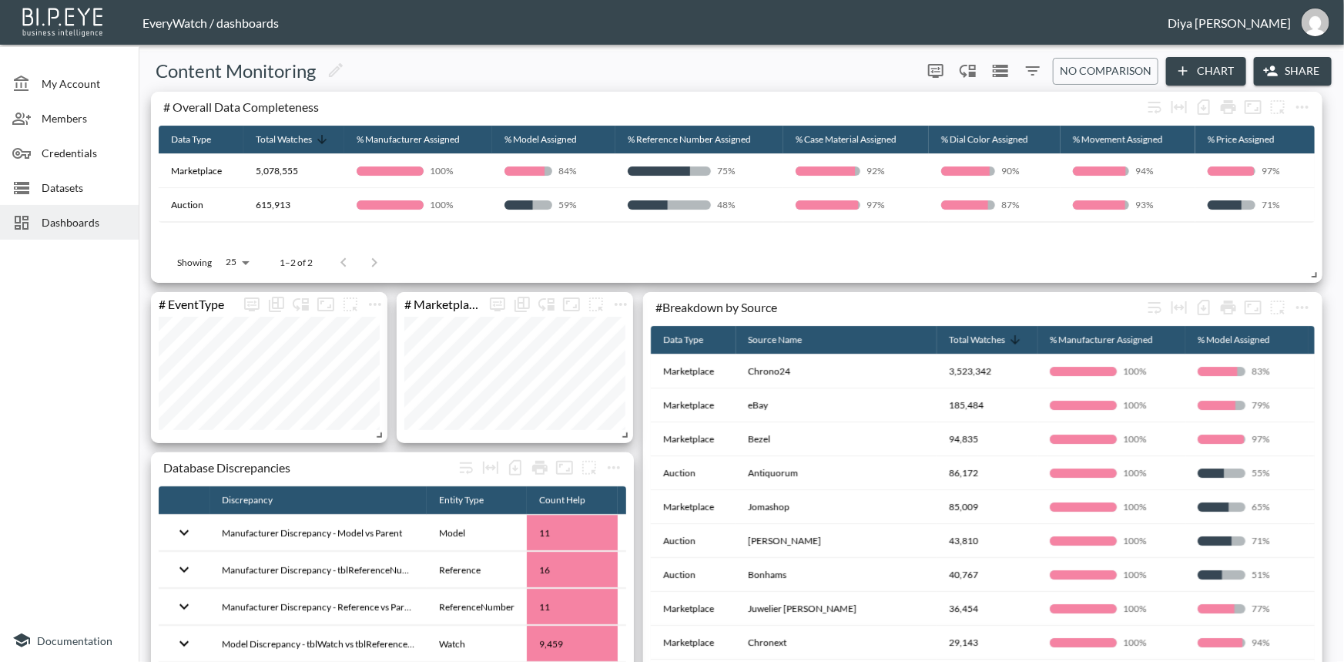
click at [75, 186] on span "Datasets" at bounding box center [84, 187] width 85 height 16
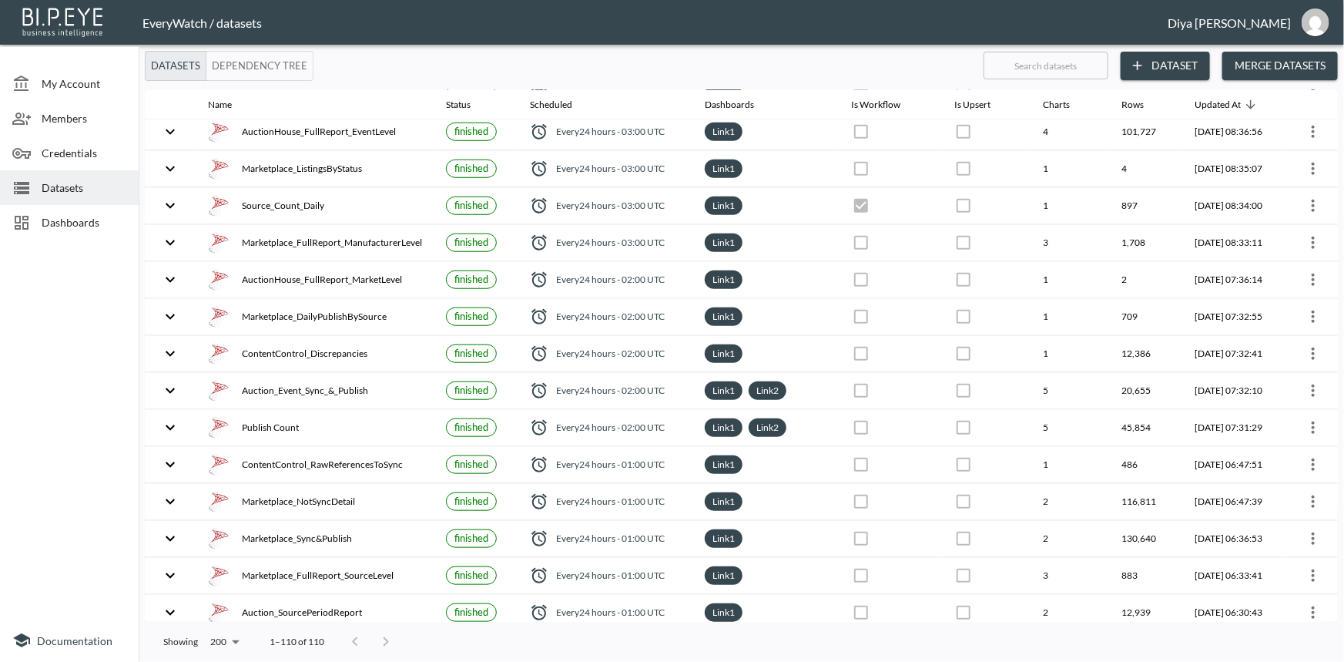
scroll to position [700, 0]
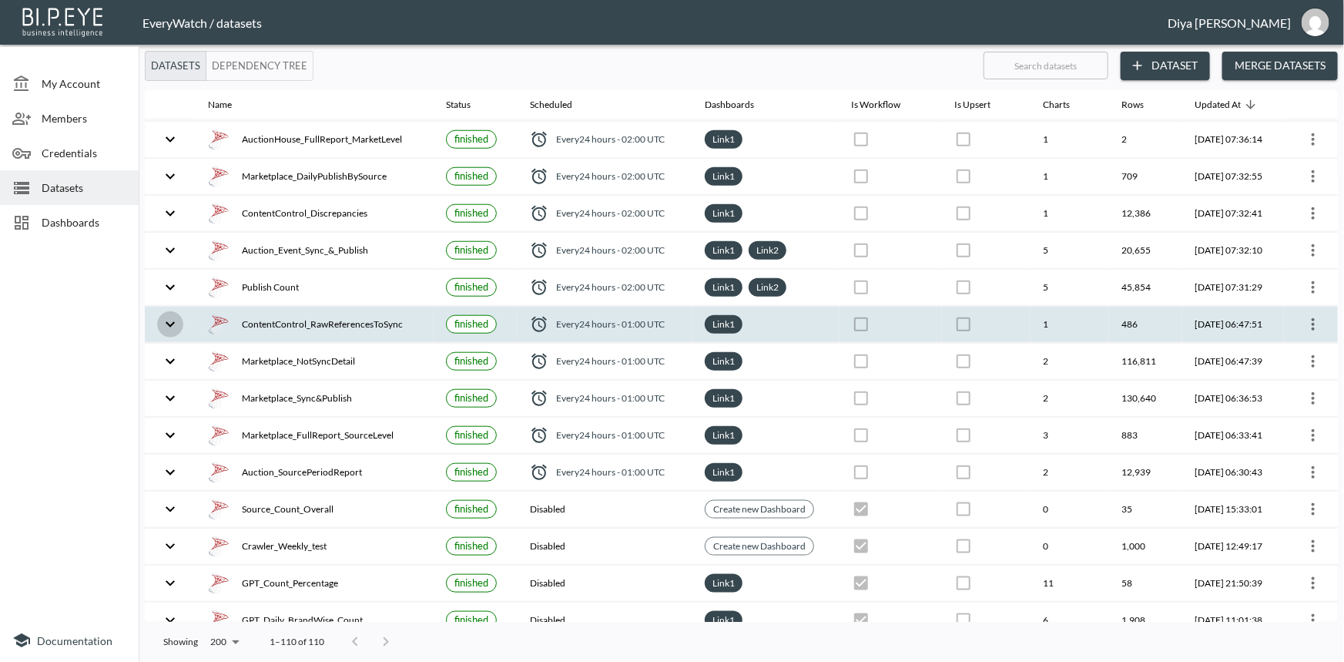
click at [161, 322] on icon "expand row" at bounding box center [170, 324] width 18 height 18
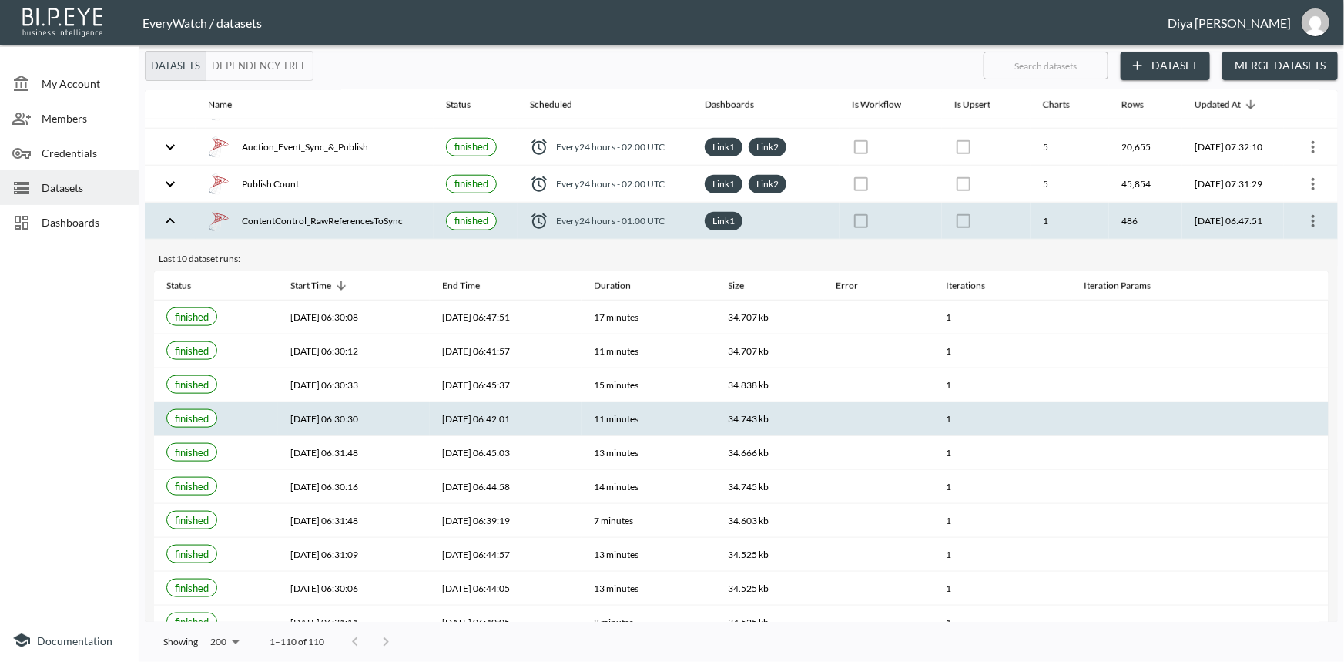
scroll to position [770, 0]
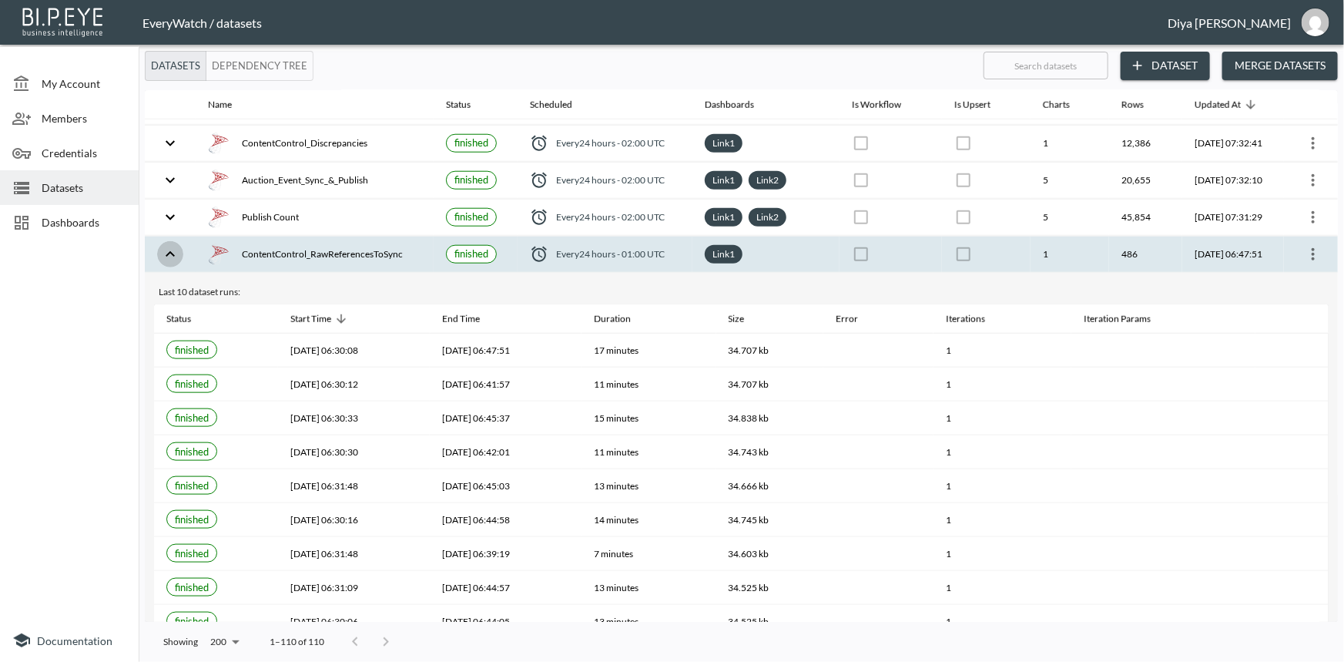
click at [176, 248] on icon "expand row" at bounding box center [170, 254] width 18 height 18
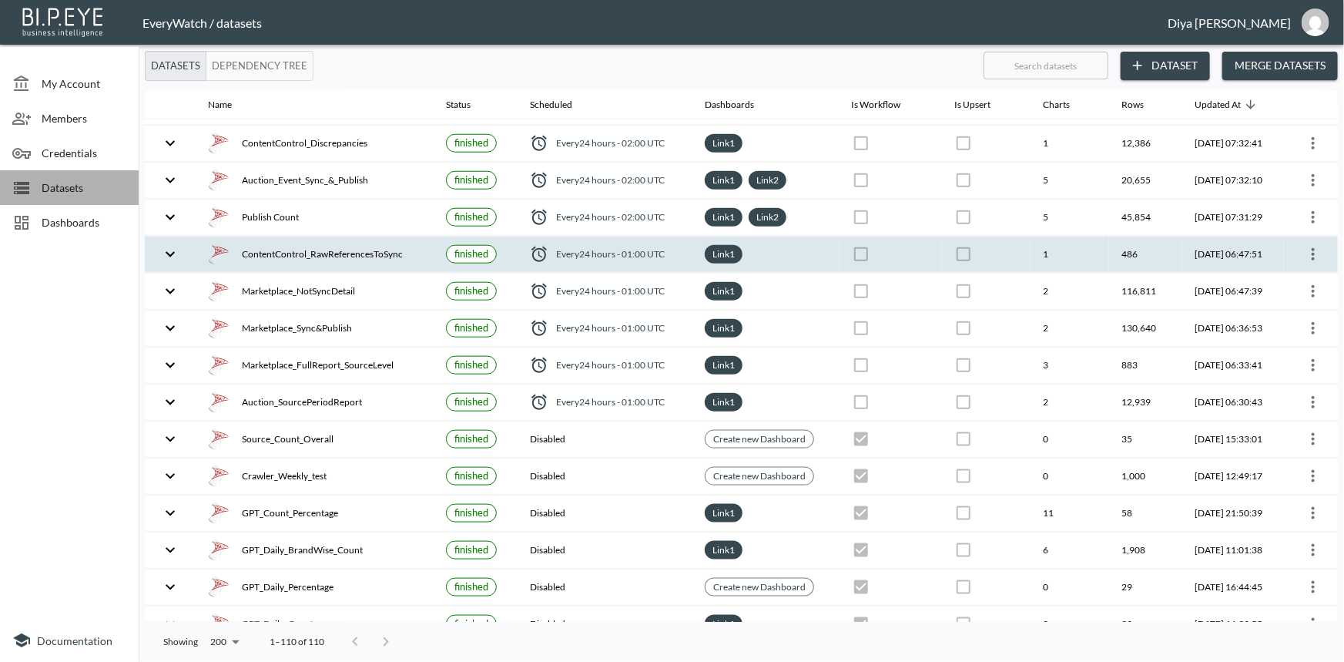
click at [69, 203] on div "Datasets" at bounding box center [69, 187] width 139 height 35
click at [68, 216] on span "Dashboards" at bounding box center [84, 222] width 85 height 16
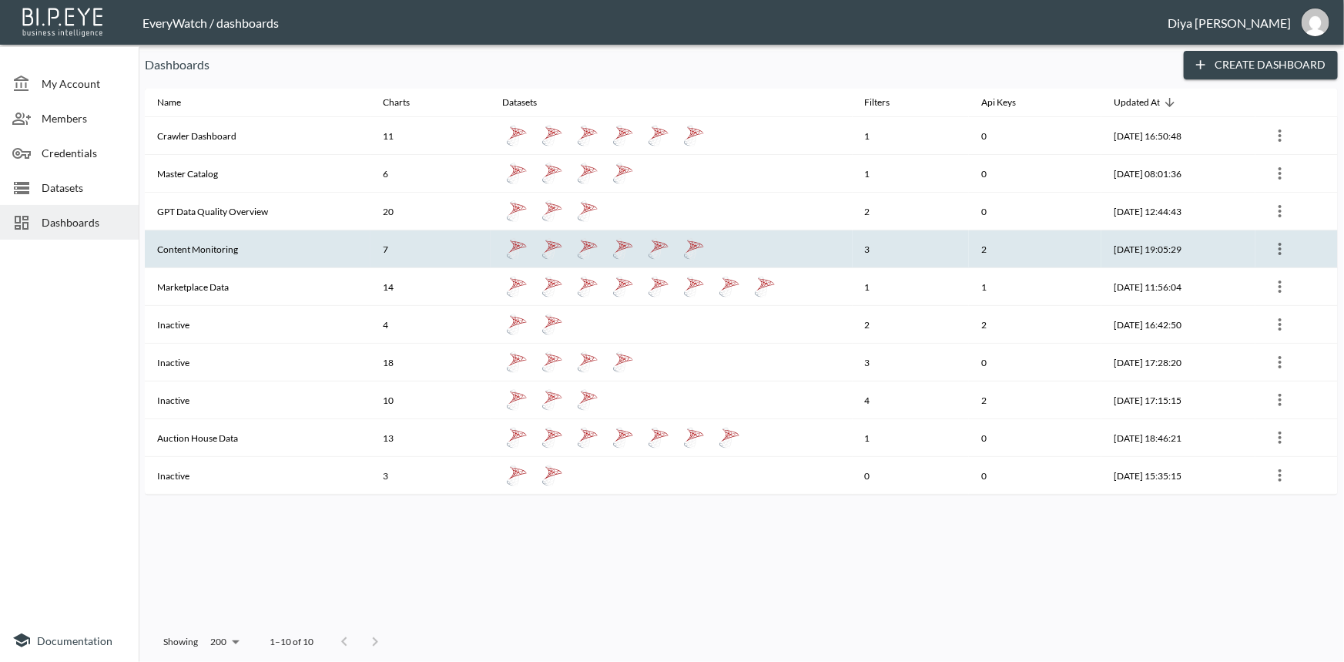
click at [203, 250] on th "Content Monitoring" at bounding box center [258, 249] width 226 height 38
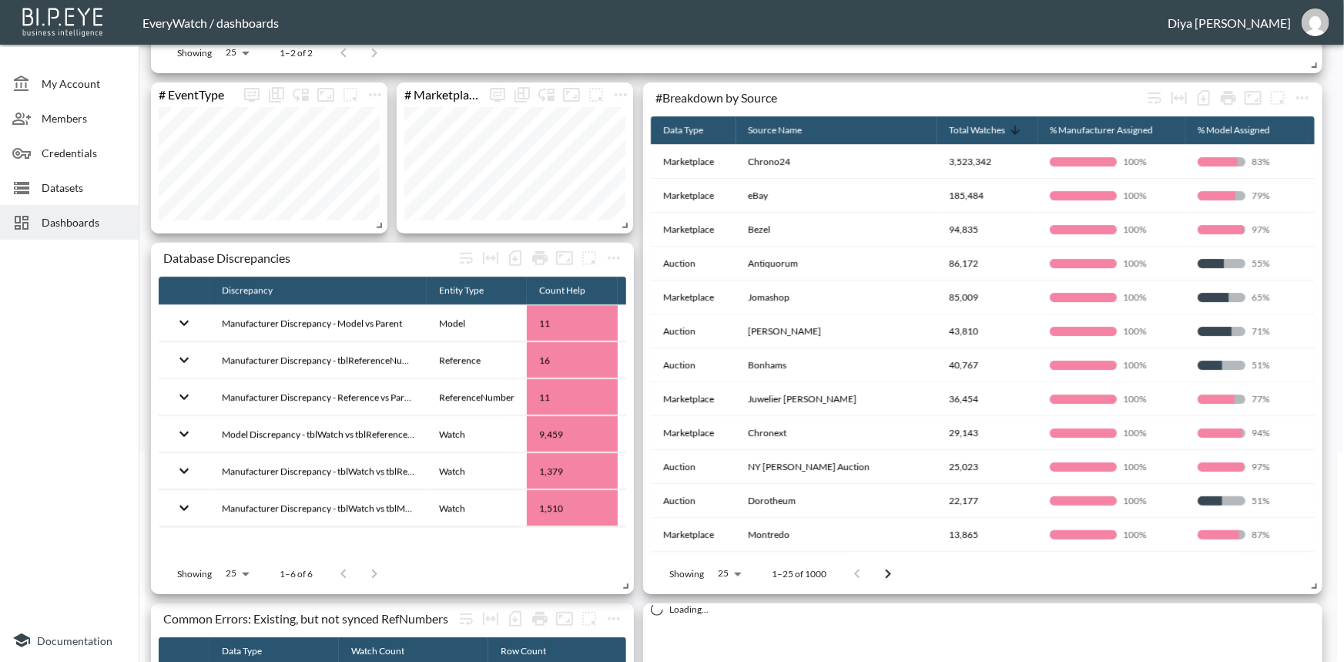
scroll to position [420, 0]
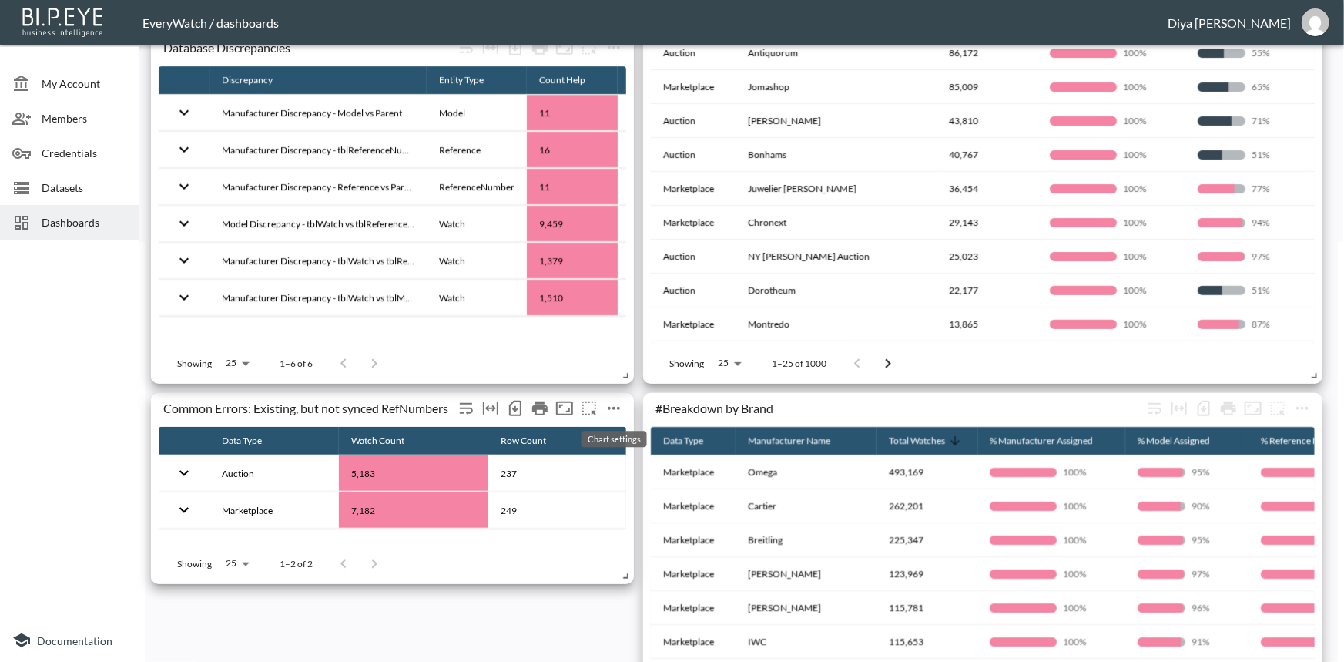
click at [608, 410] on icon "more" at bounding box center [614, 408] width 18 height 18
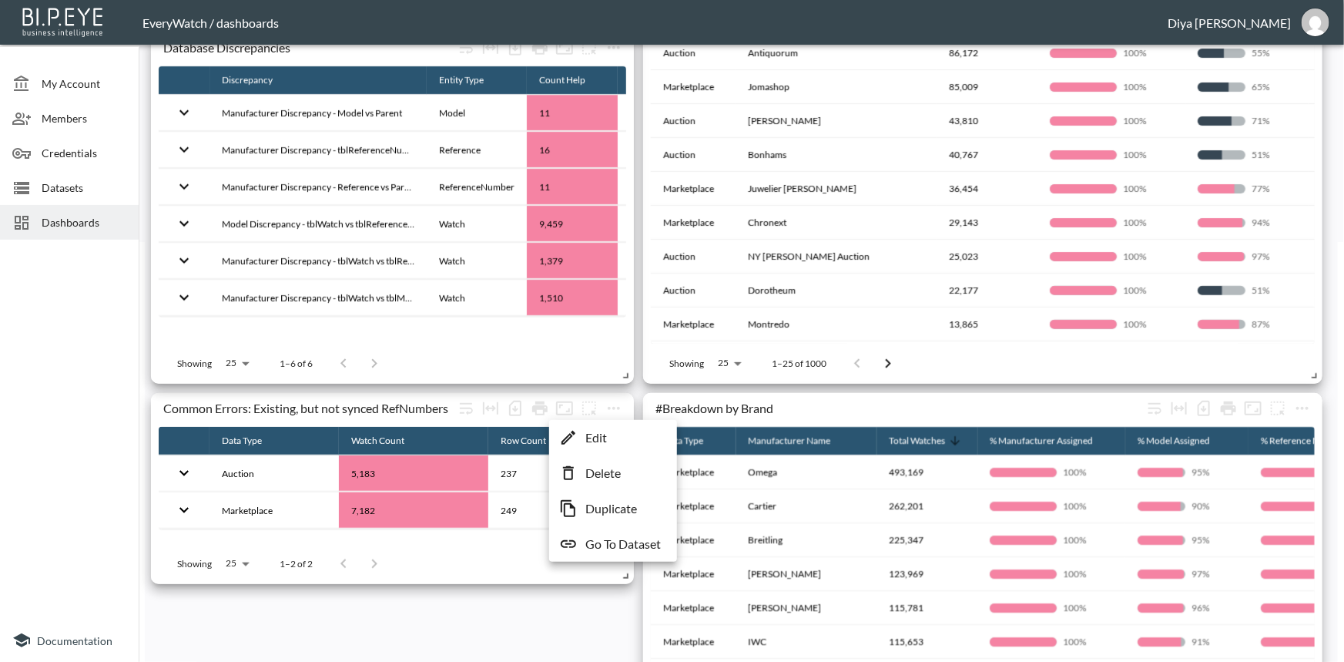
click at [408, 567] on div at bounding box center [672, 331] width 1344 height 662
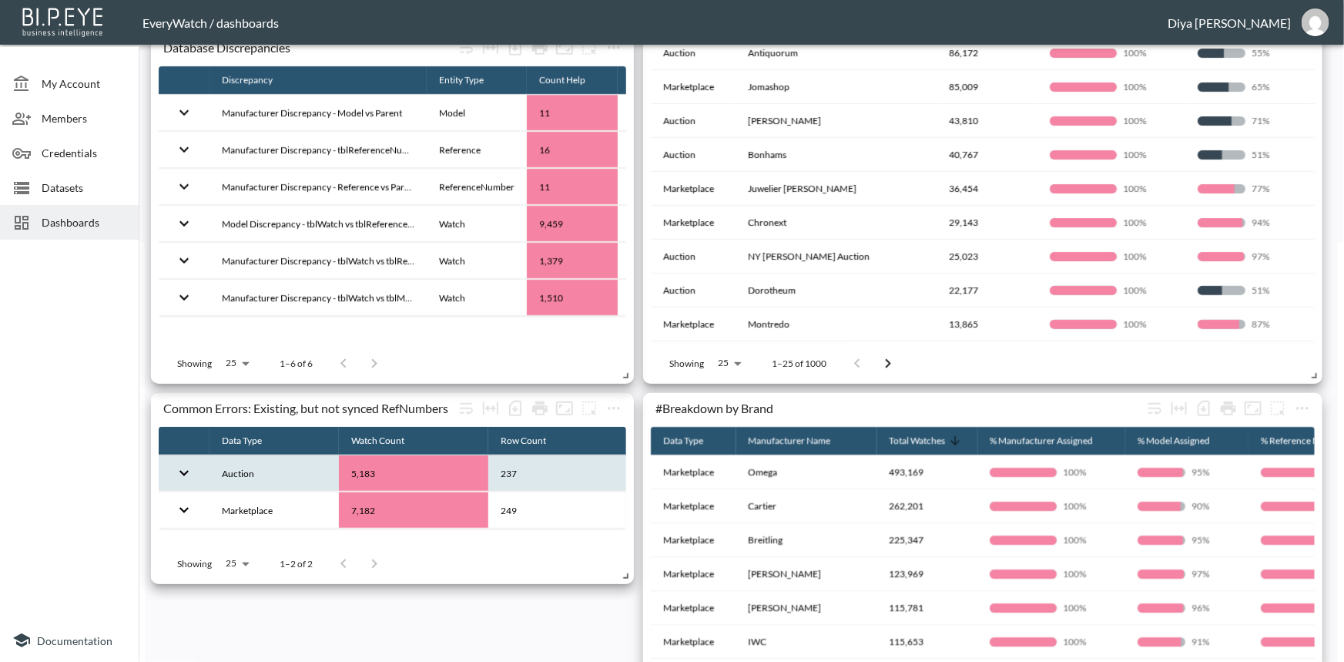
click at [392, 469] on th "5,183" at bounding box center [413, 473] width 149 height 36
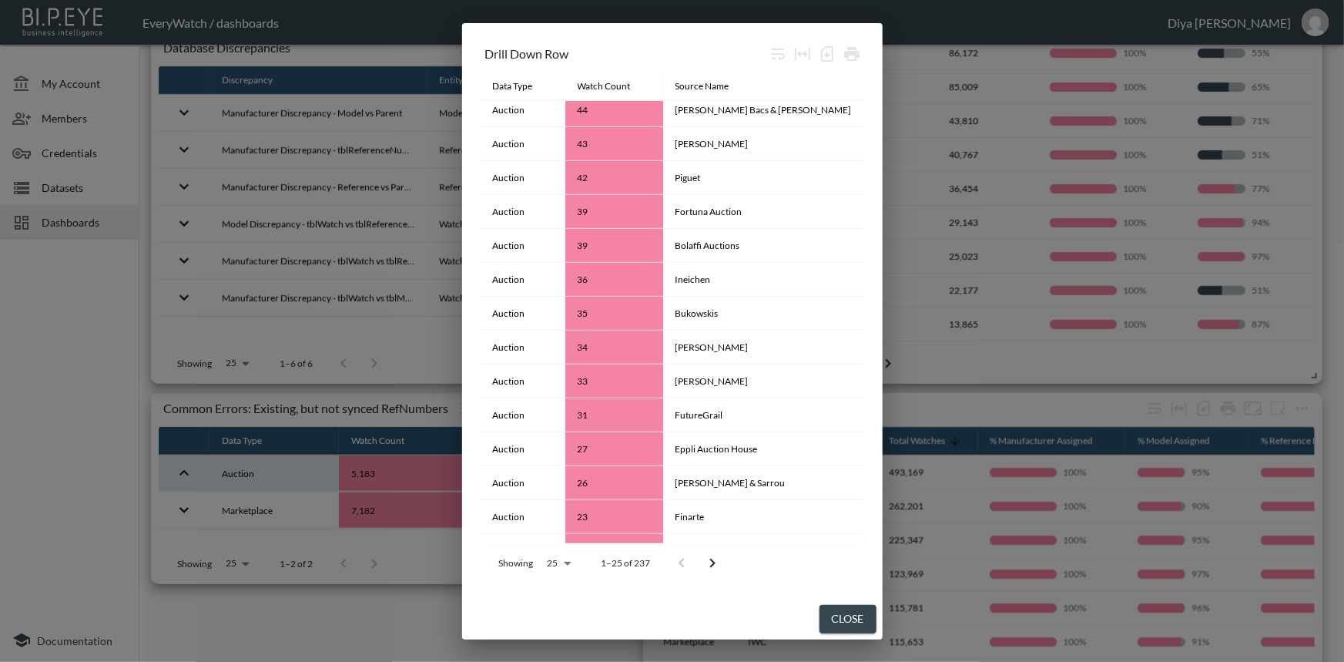
scroll to position [413, 0]
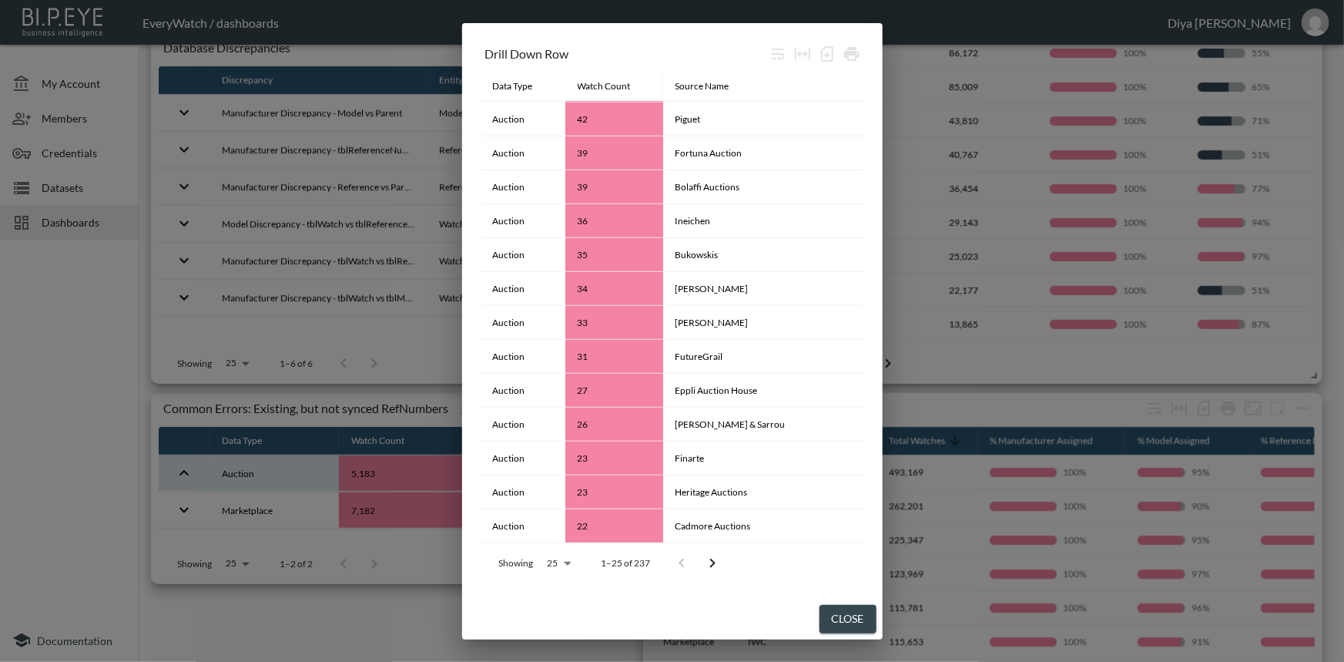
click at [722, 556] on icon "Go to next page" at bounding box center [712, 563] width 18 height 18
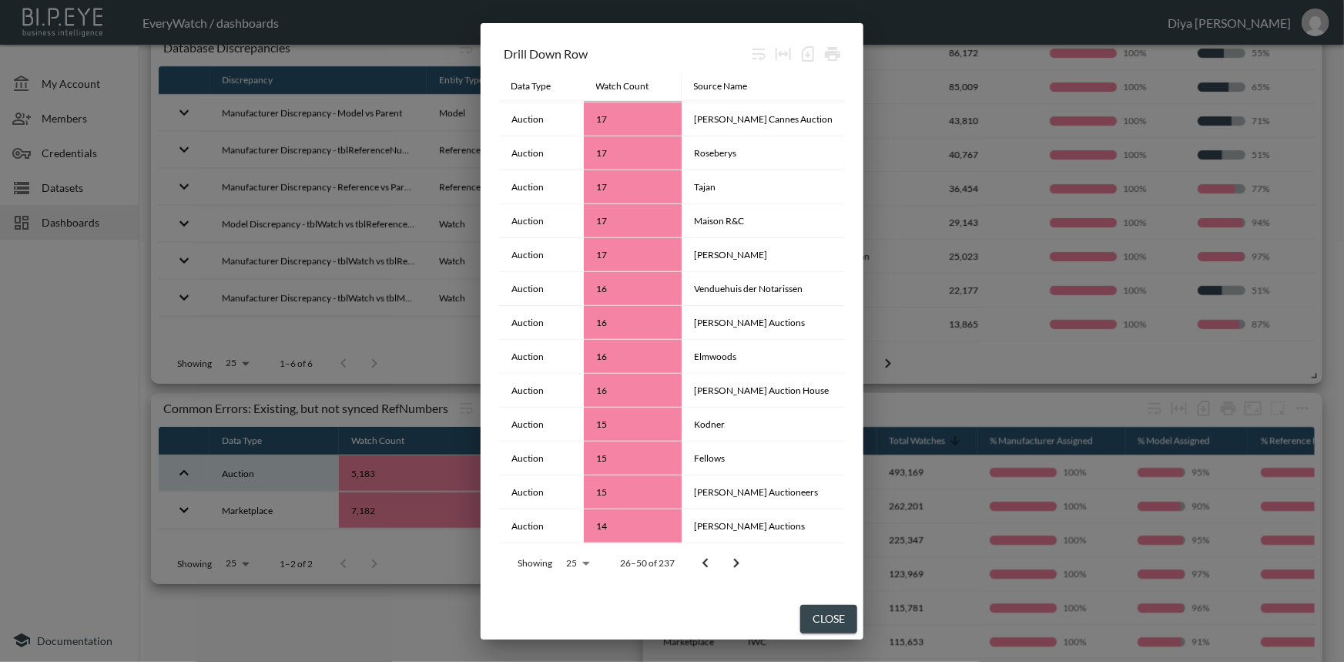
scroll to position [405, 0]
click at [721, 556] on button "Go to previous page" at bounding box center [705, 563] width 31 height 31
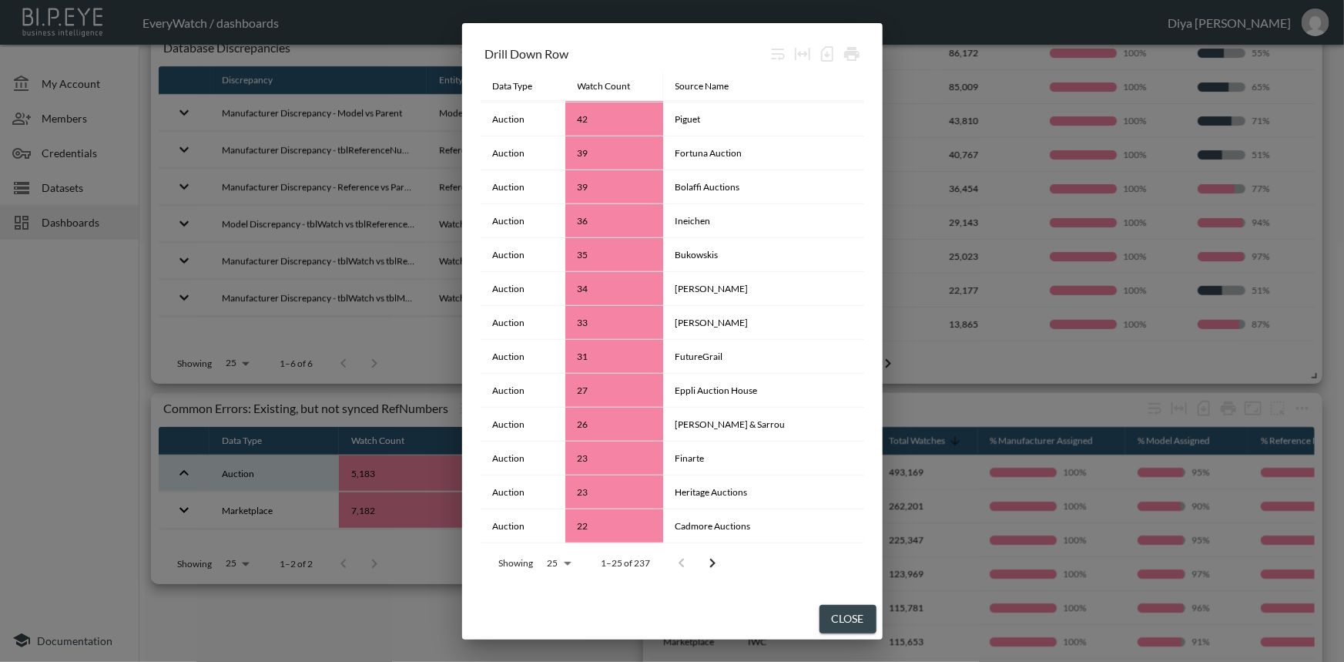
click at [722, 556] on icon "Go to next page" at bounding box center [712, 563] width 18 height 18
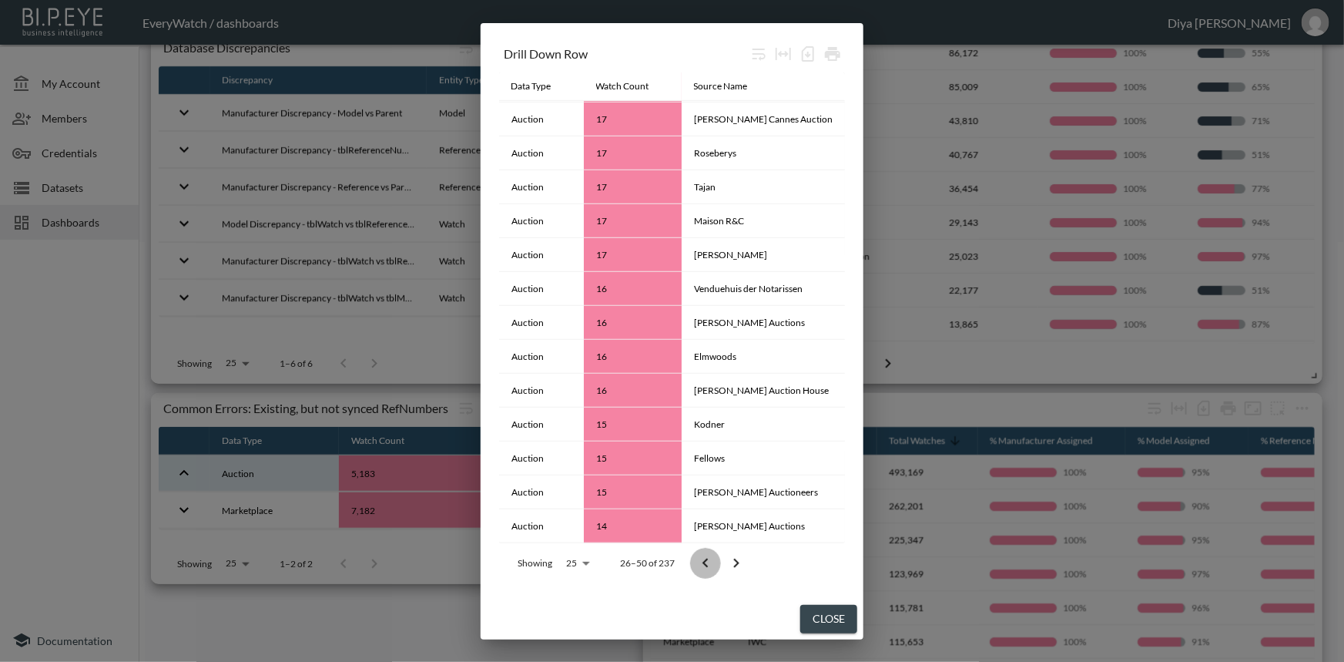
click at [721, 556] on button "Go to previous page" at bounding box center [705, 563] width 31 height 31
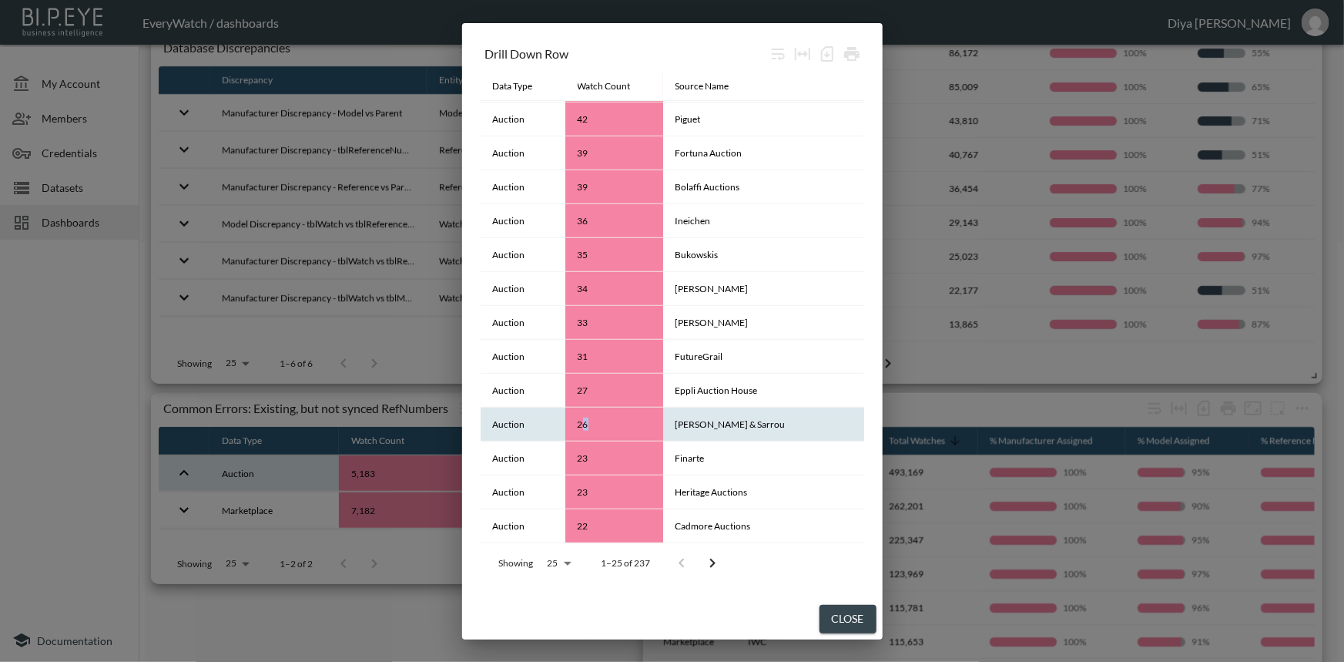
click at [601, 414] on th "26" at bounding box center [614, 424] width 98 height 34
click at [603, 424] on th "26" at bounding box center [614, 424] width 98 height 34
click at [599, 425] on th "26" at bounding box center [614, 424] width 98 height 34
click at [565, 425] on th "Auction" at bounding box center [523, 424] width 85 height 34
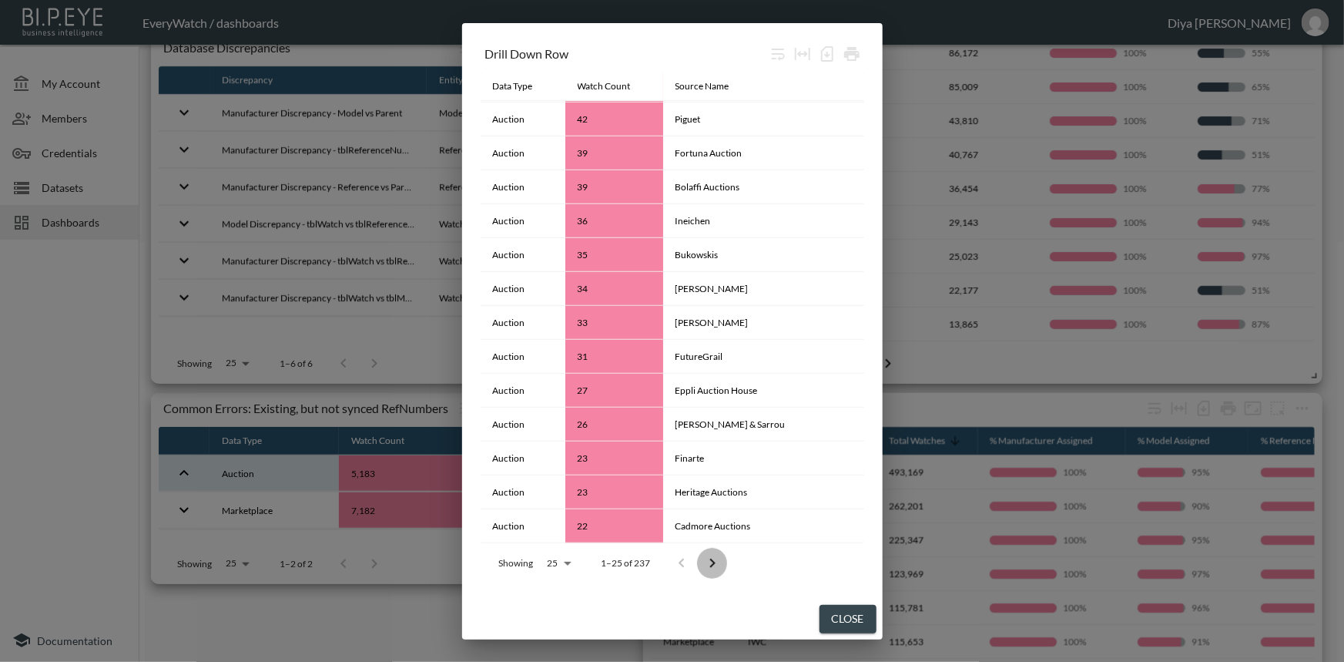
click at [722, 569] on icon "Go to next page" at bounding box center [712, 563] width 18 height 18
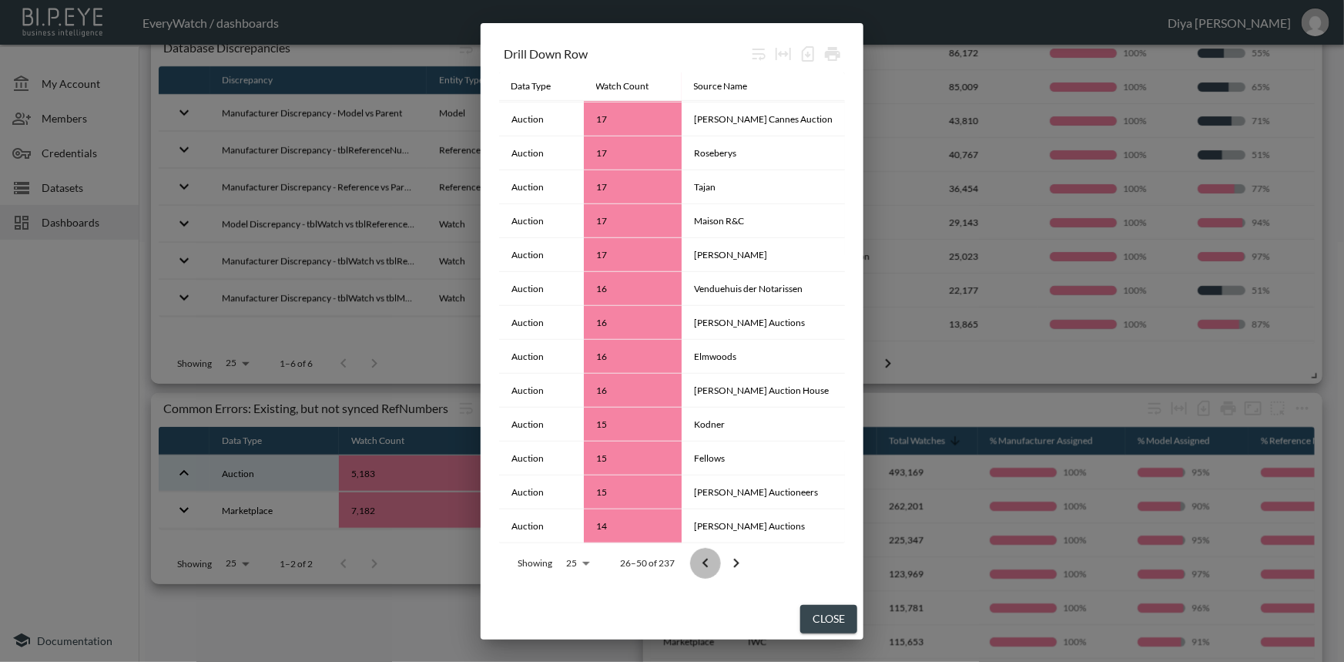
click at [721, 567] on button "Go to previous page" at bounding box center [705, 563] width 31 height 31
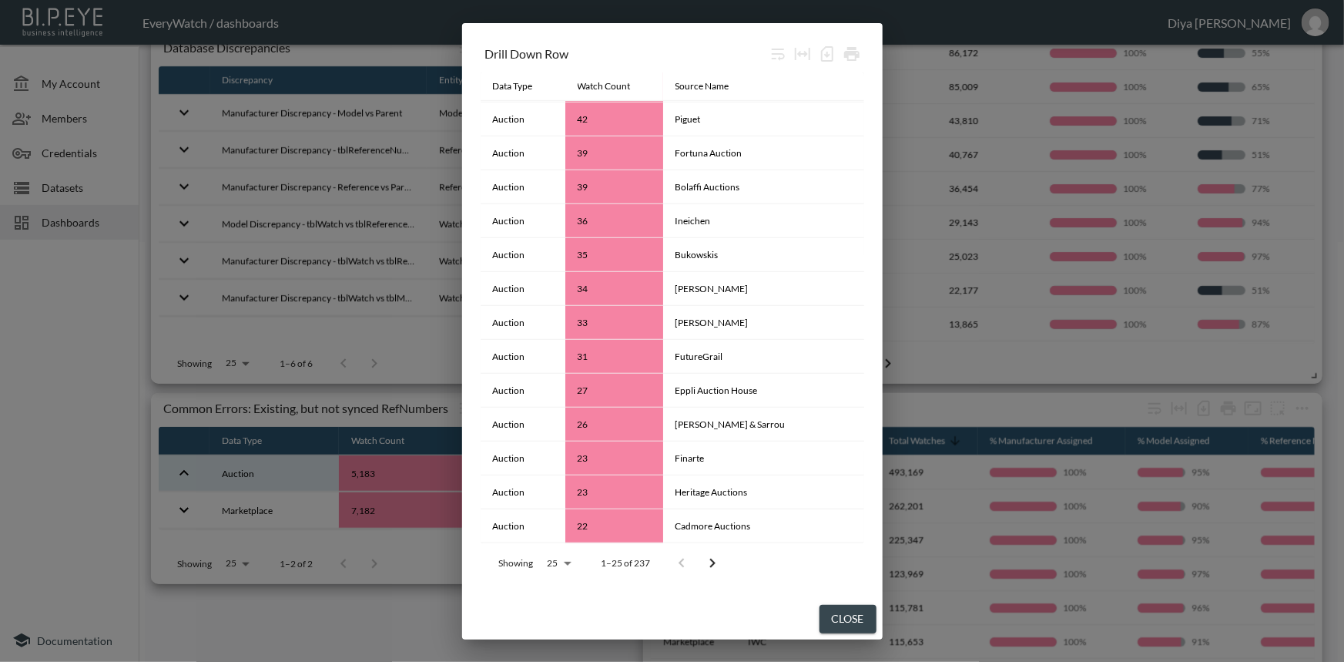
click at [715, 563] on icon "Go to next page" at bounding box center [711, 562] width 5 height 9
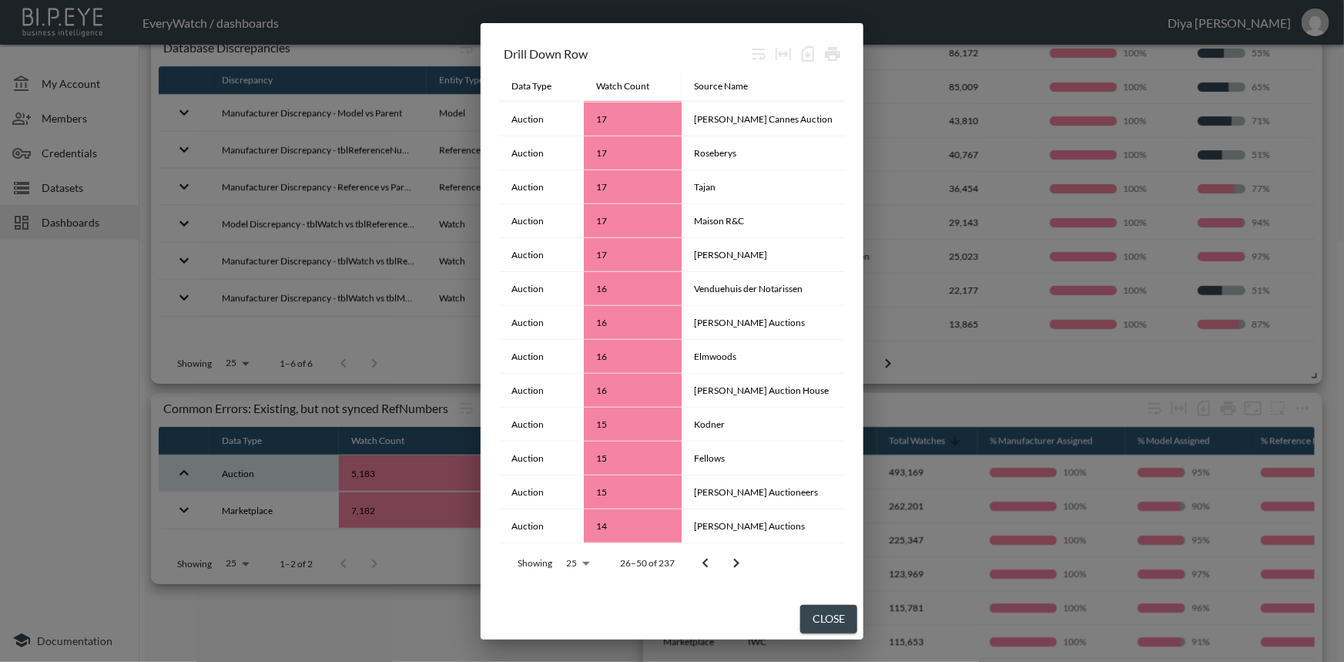
click at [740, 558] on icon "Go to next page" at bounding box center [736, 563] width 18 height 18
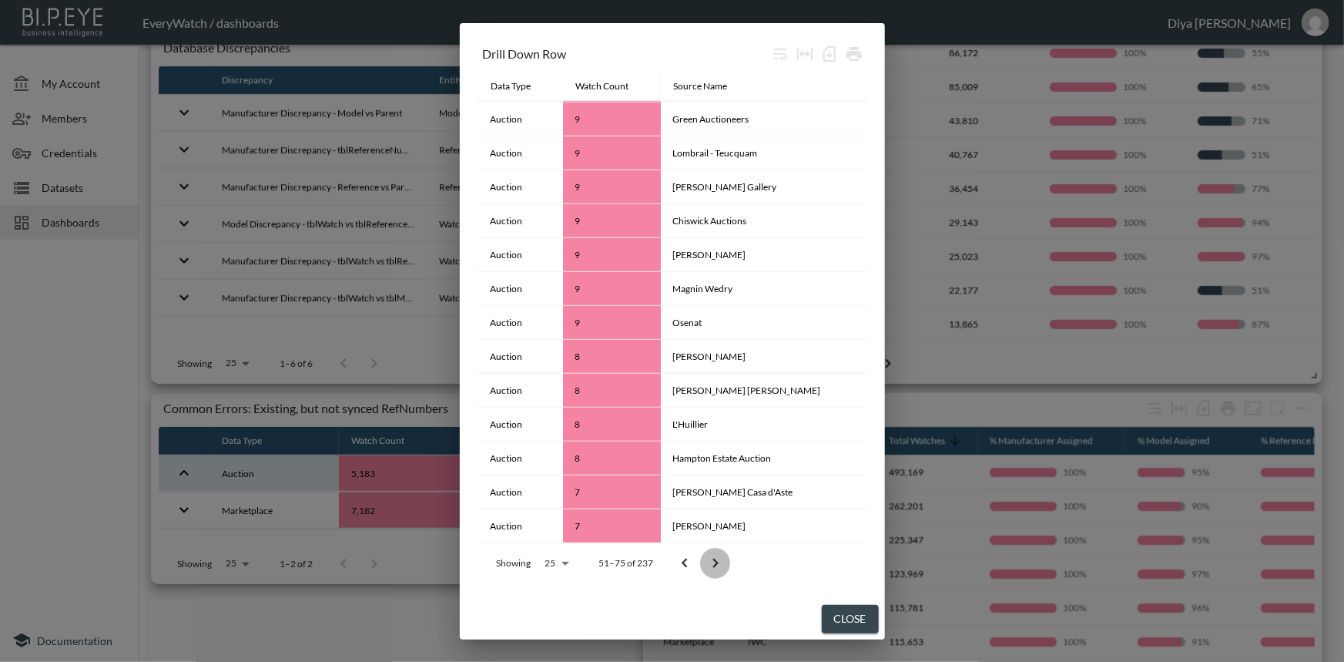
click at [725, 558] on icon "Go to next page" at bounding box center [715, 563] width 18 height 18
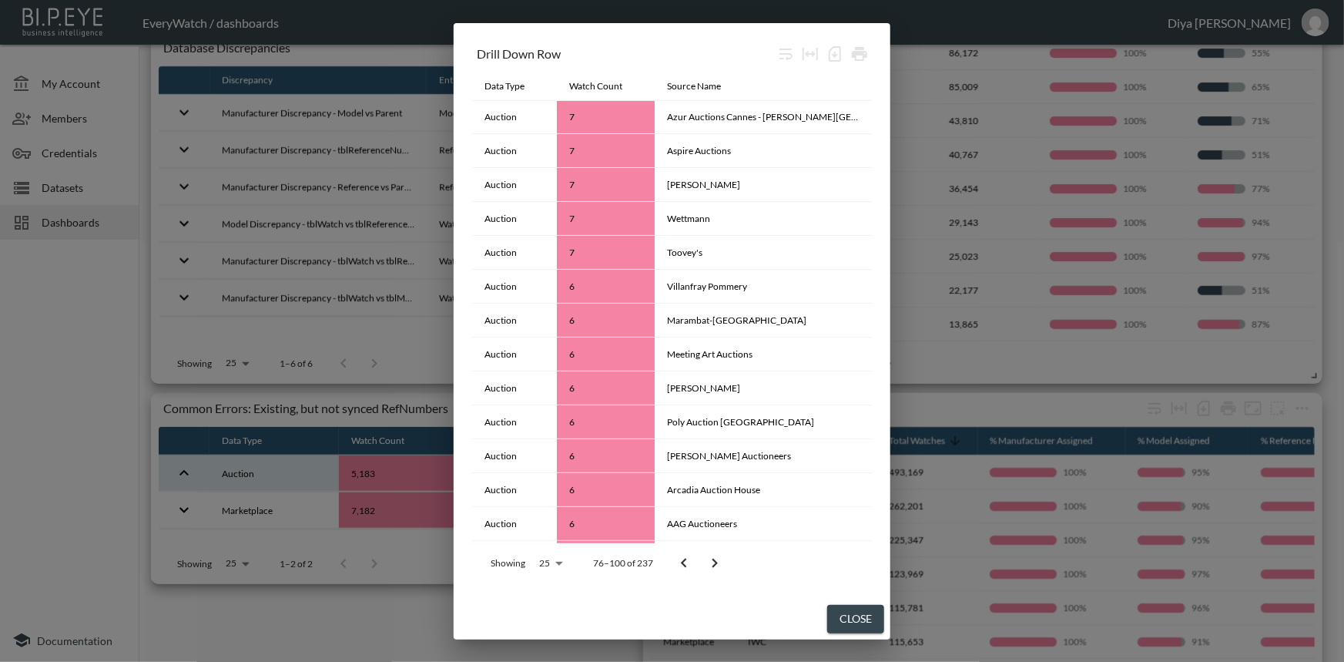
scroll to position [0, 0]
click at [627, 89] on icon at bounding box center [632, 86] width 14 height 14
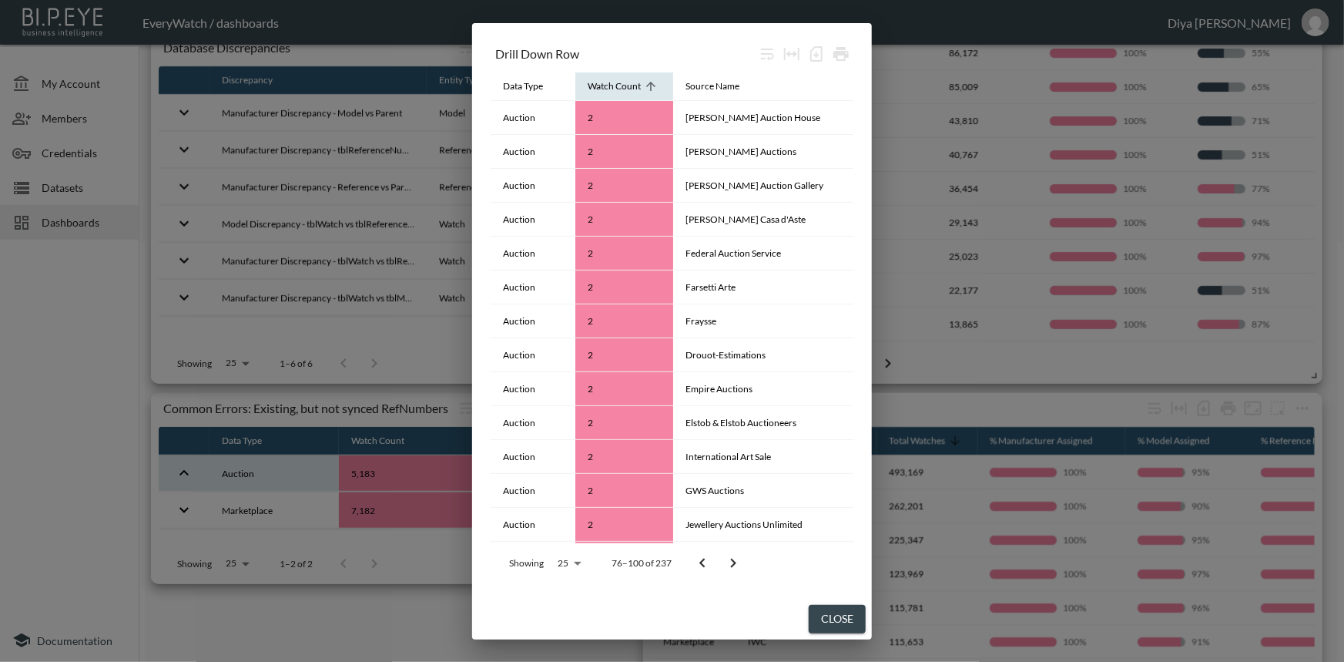
click at [658, 89] on icon at bounding box center [651, 86] width 14 height 14
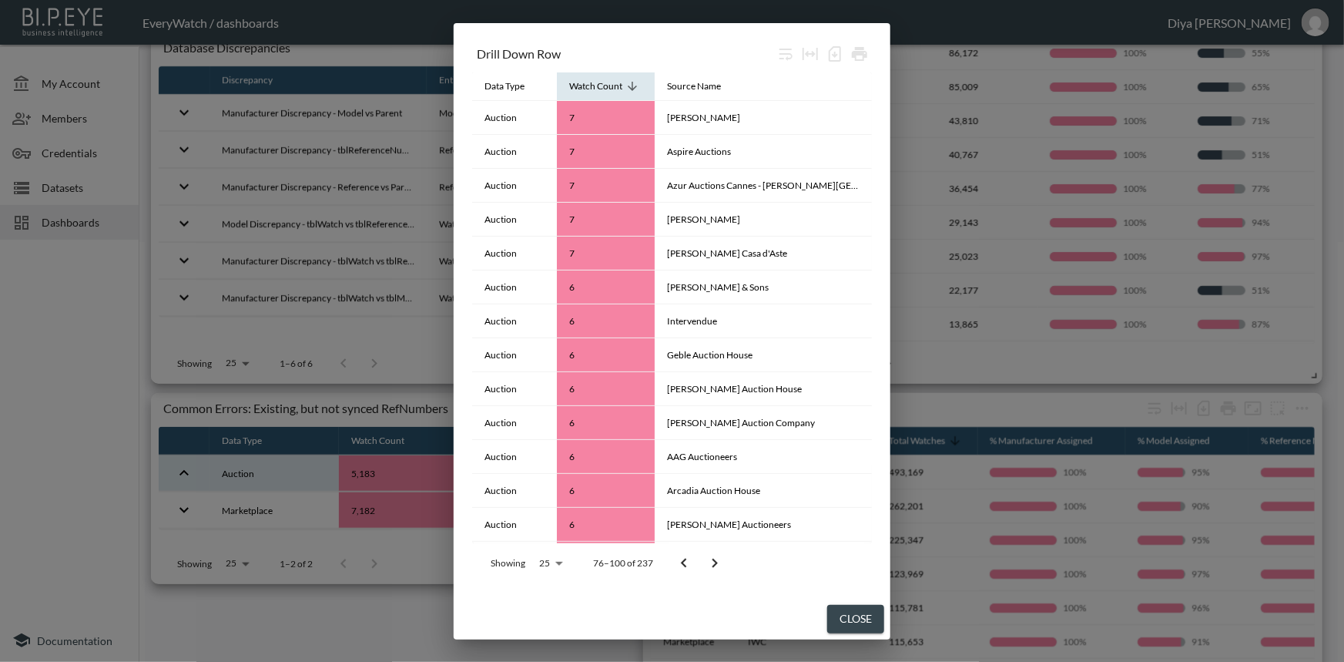
click at [632, 84] on icon at bounding box center [632, 86] width 14 height 14
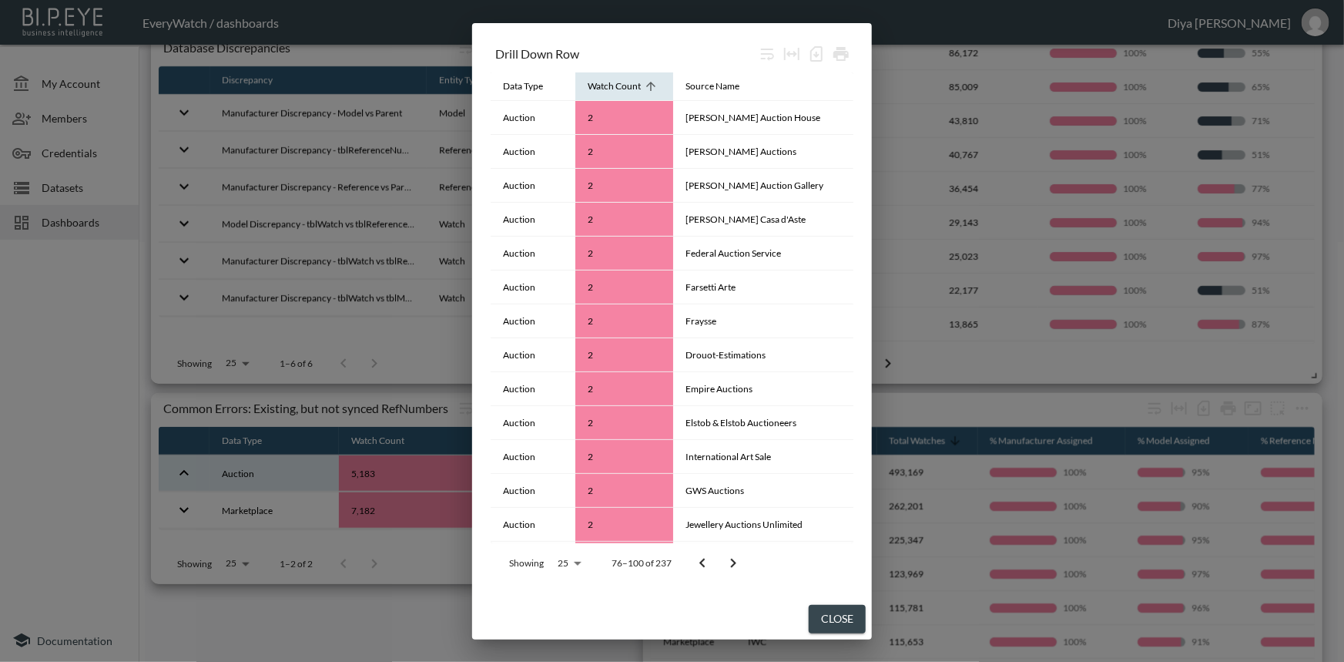
click at [658, 86] on icon at bounding box center [651, 86] width 14 height 14
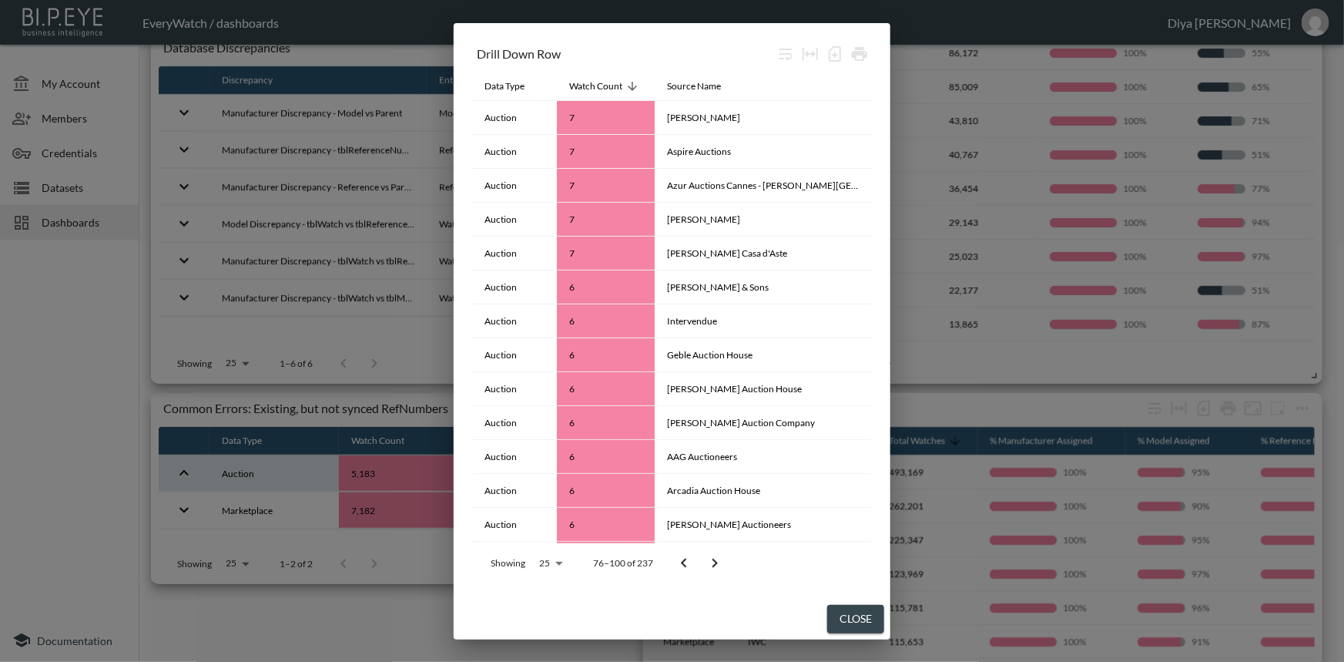
click at [675, 560] on icon "Go to previous page" at bounding box center [684, 563] width 18 height 18
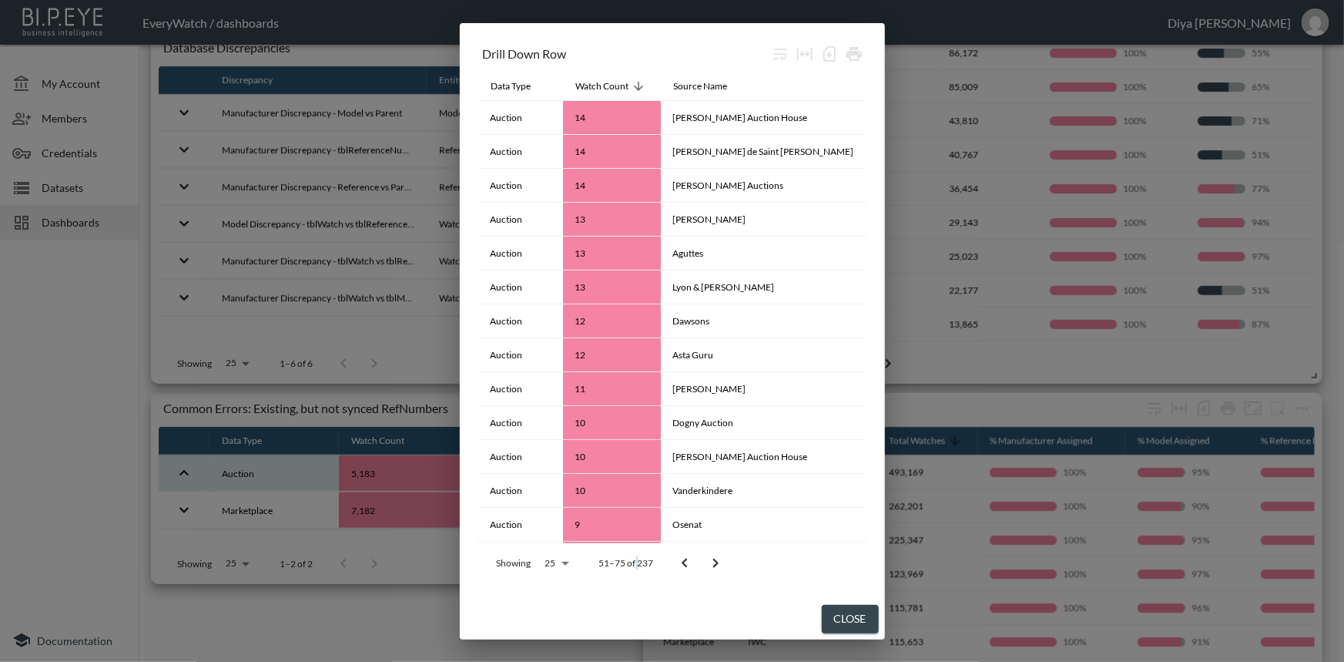
click at [654, 560] on p "51–75 of 237" at bounding box center [626, 562] width 55 height 13
click at [694, 562] on icon "Go to previous page" at bounding box center [685, 563] width 18 height 18
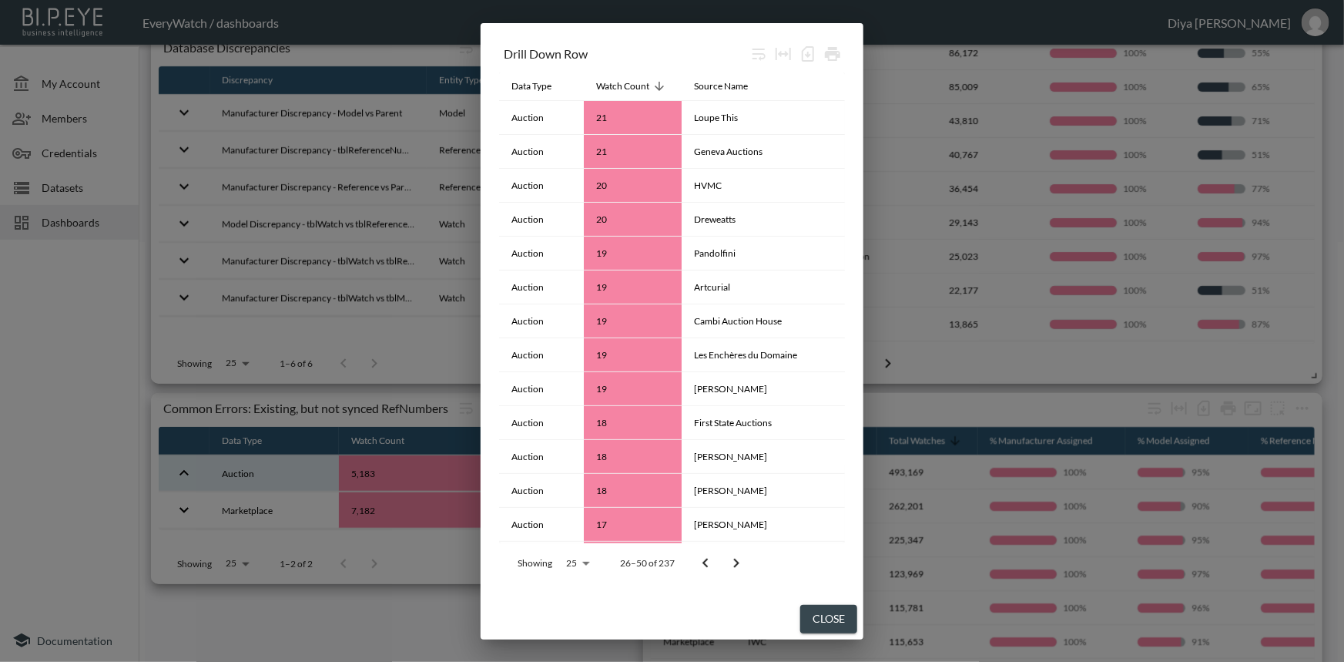
click at [715, 562] on icon "Go to previous page" at bounding box center [705, 563] width 18 height 18
